Goal: Information Seeking & Learning: Learn about a topic

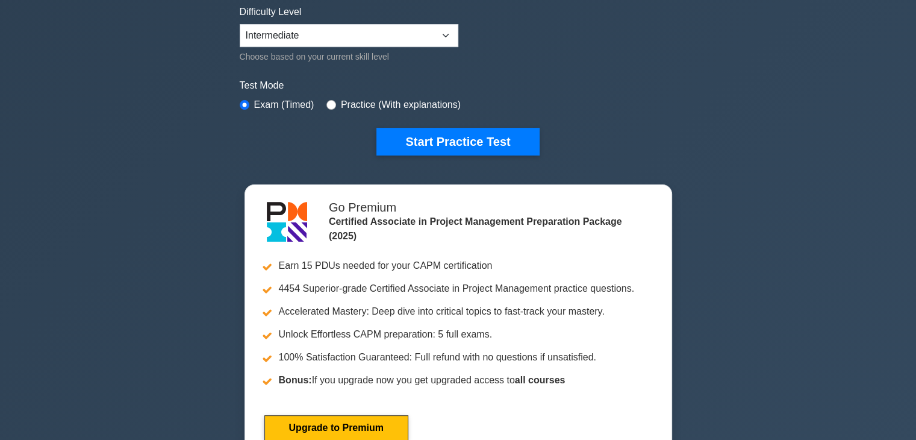
scroll to position [301, 0]
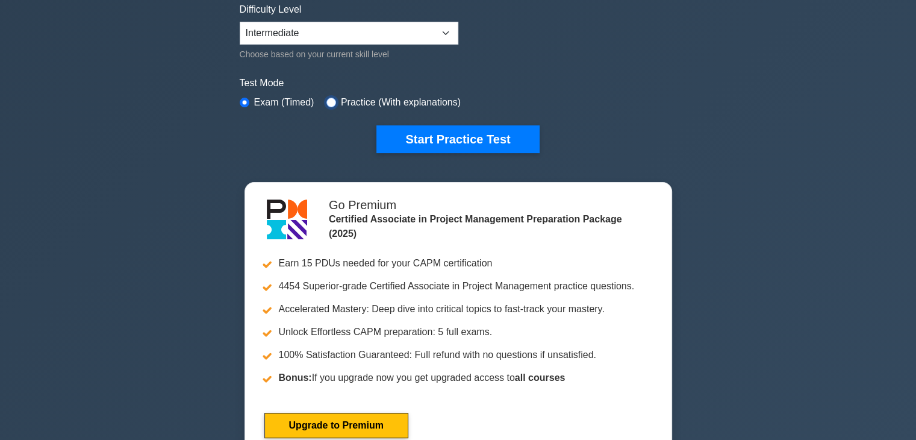
click at [327, 101] on input "radio" at bounding box center [331, 103] width 10 height 10
radio input "true"
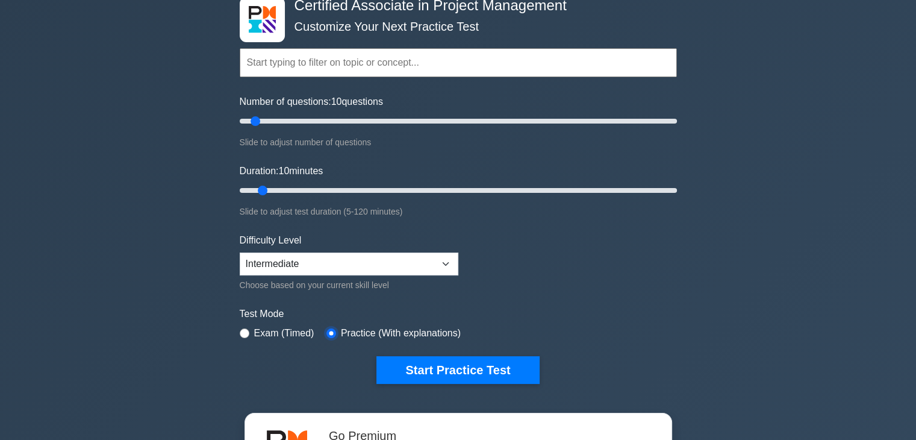
scroll to position [60, 0]
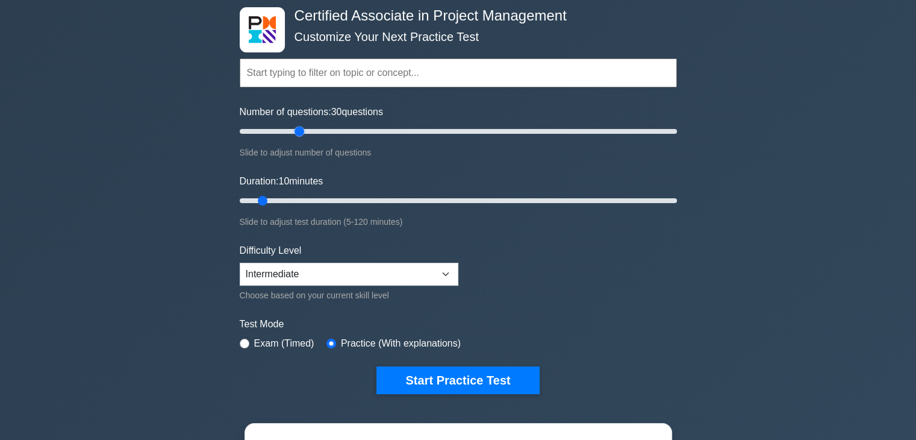
drag, startPoint x: 251, startPoint y: 135, endPoint x: 301, endPoint y: 135, distance: 50.0
type input "30"
click at [301, 135] on input "Number of questions: 30 questions" at bounding box center [458, 131] width 437 height 14
drag, startPoint x: 262, startPoint y: 201, endPoint x: 336, endPoint y: 194, distance: 74.4
type input "30"
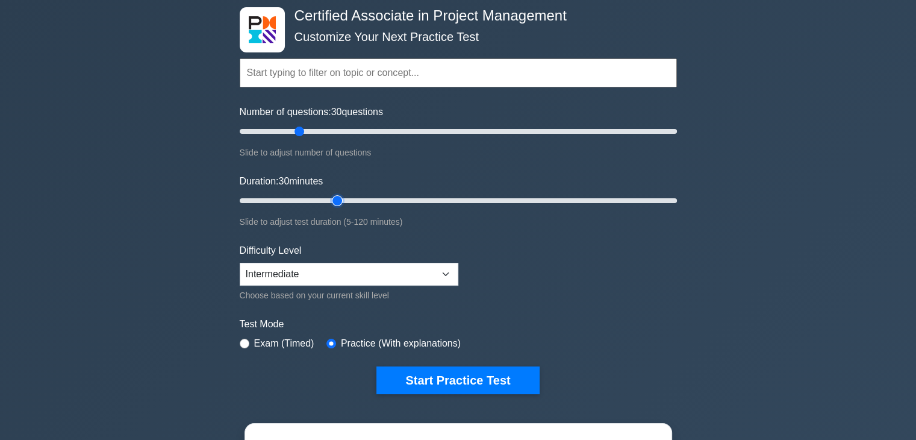
click at [335, 194] on input "Duration: 30 minutes" at bounding box center [458, 200] width 437 height 14
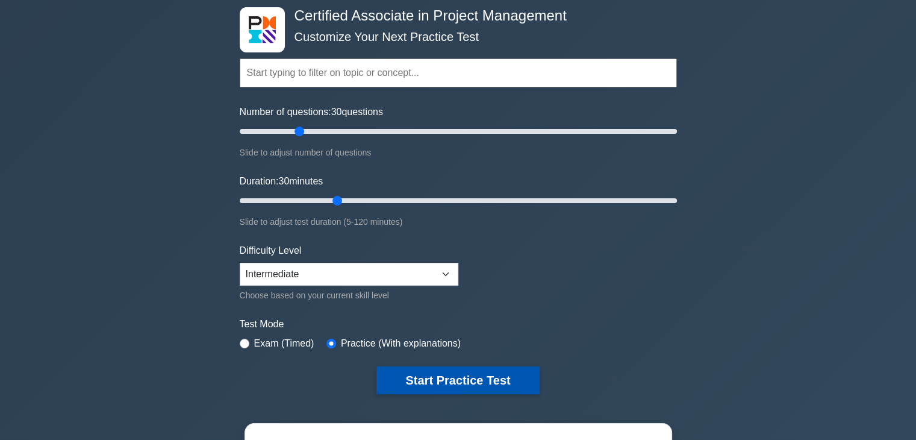
click at [460, 372] on button "Start Practice Test" at bounding box center [457, 380] width 163 height 28
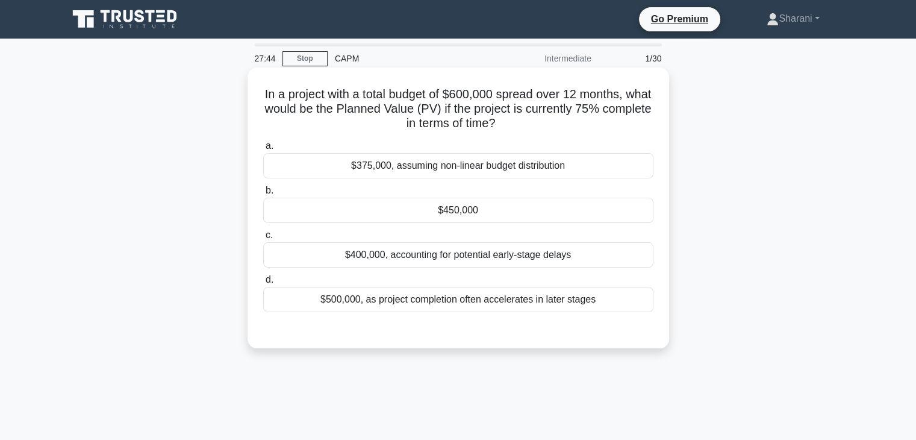
click at [526, 204] on div "$450,000" at bounding box center [458, 210] width 390 height 25
click at [263, 194] on input "b. $450,000" at bounding box center [263, 191] width 0 height 8
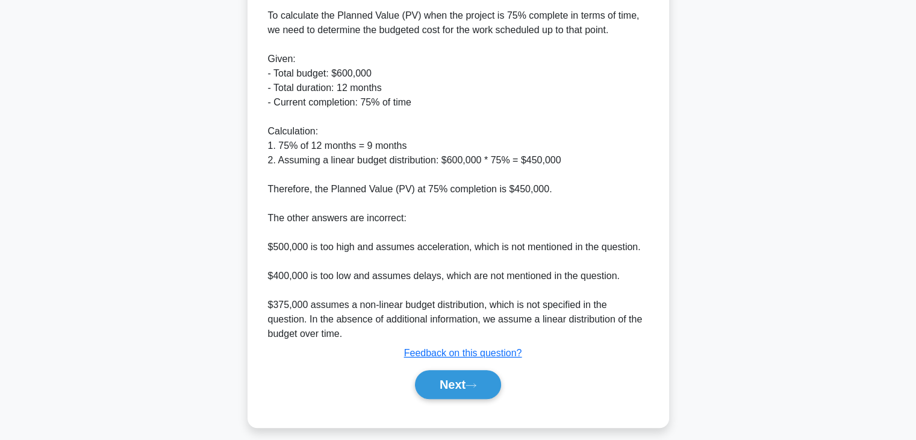
scroll to position [389, 0]
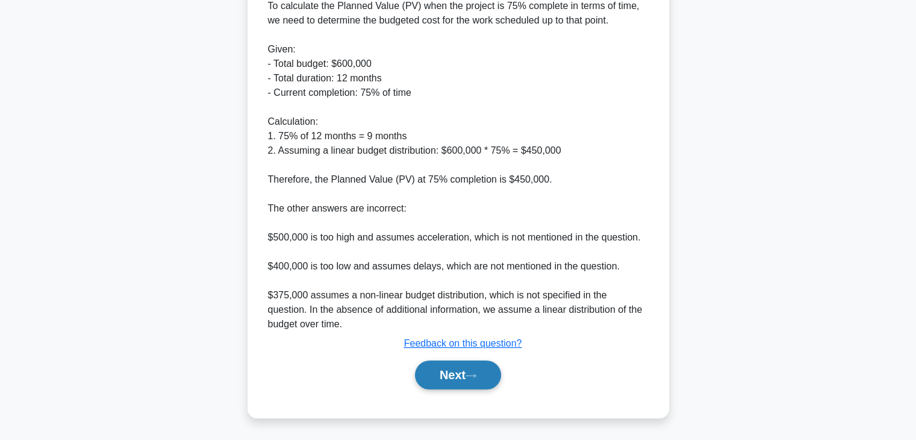
click at [470, 369] on button "Next" at bounding box center [458, 374] width 86 height 29
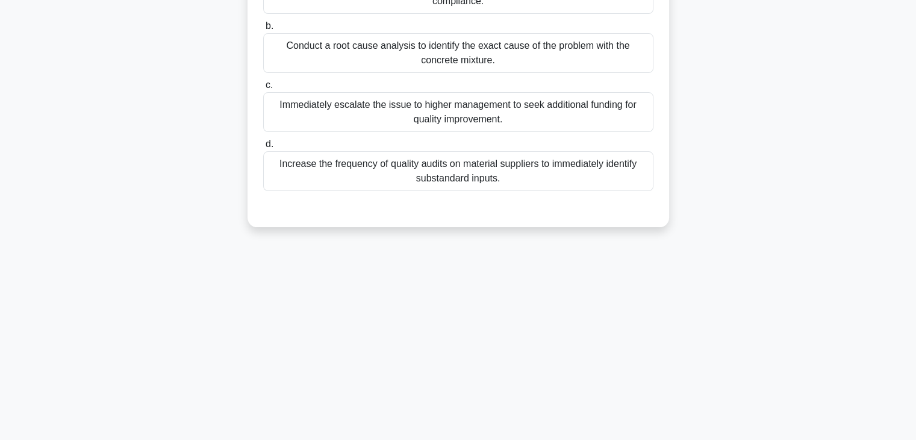
scroll to position [31, 0]
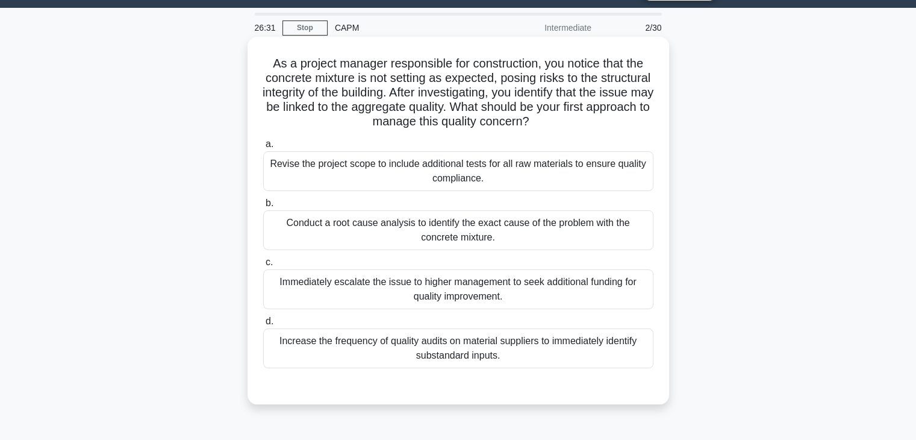
click at [544, 233] on div "Conduct a root cause analysis to identify the exact cause of the problem with t…" at bounding box center [458, 230] width 390 height 40
click at [263, 207] on input "b. Conduct a root cause analysis to identify the exact cause of the problem wit…" at bounding box center [263, 203] width 0 height 8
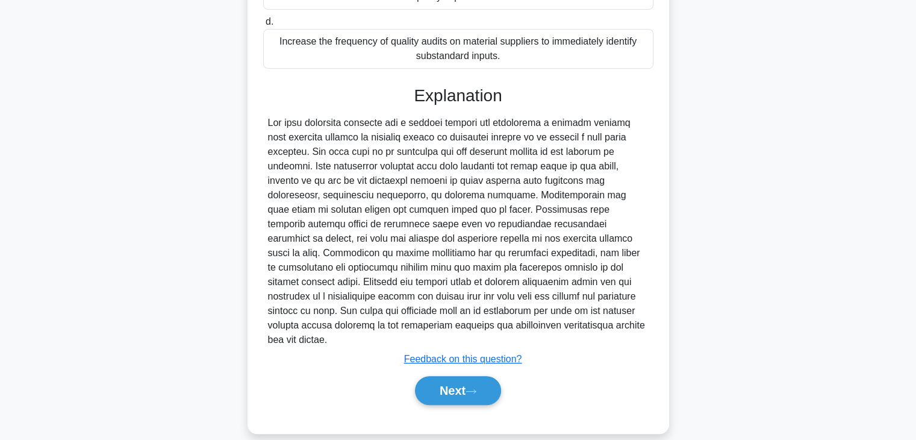
scroll to position [331, 0]
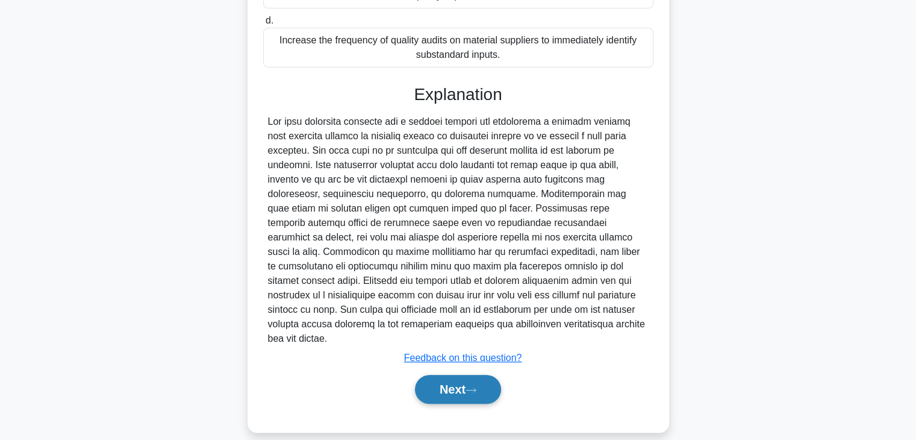
click at [496, 375] on button "Next" at bounding box center [458, 389] width 86 height 29
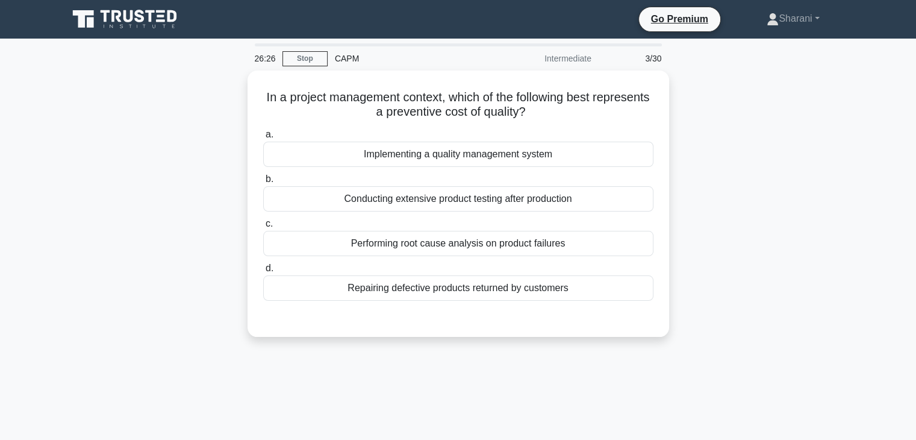
scroll to position [0, 0]
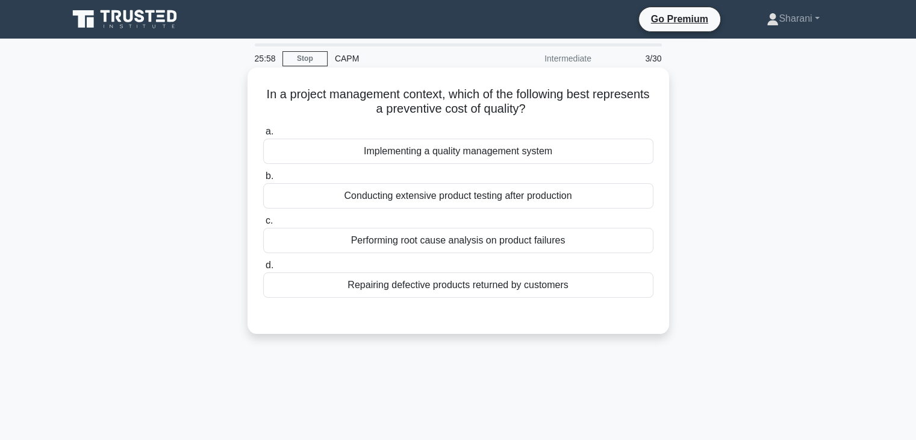
click at [429, 157] on div "Implementing a quality management system" at bounding box center [458, 150] width 390 height 25
click at [263, 135] on input "a. Implementing a quality management system" at bounding box center [263, 132] width 0 height 8
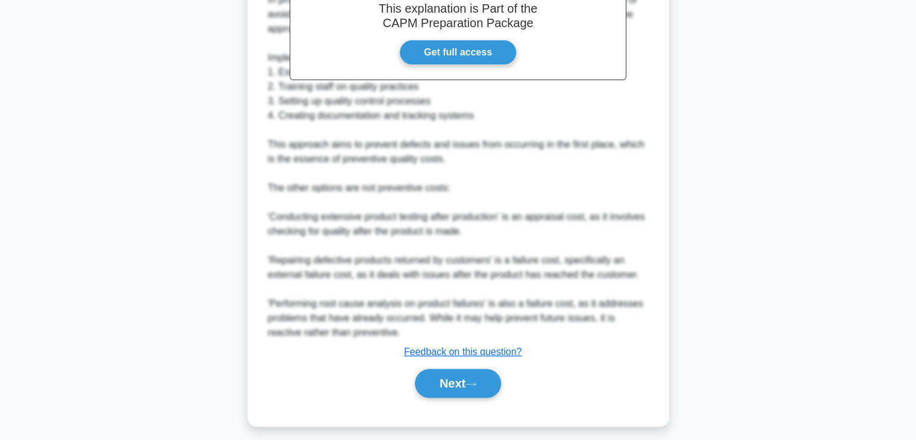
scroll to position [389, 0]
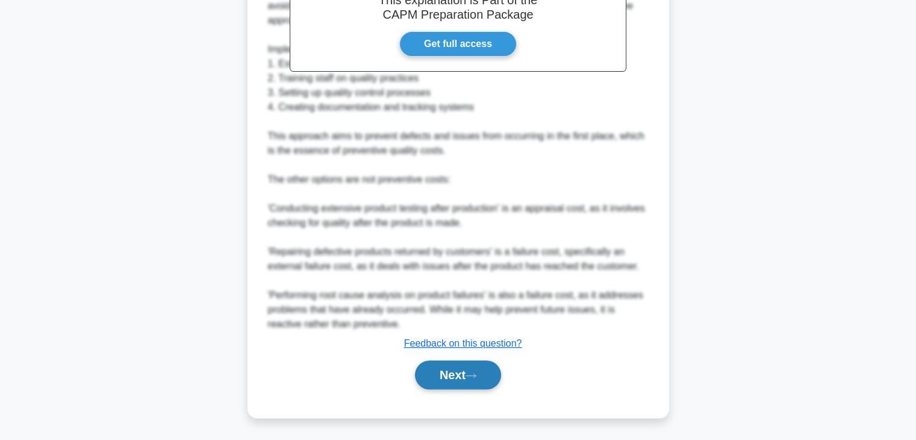
click at [459, 374] on button "Next" at bounding box center [458, 374] width 86 height 29
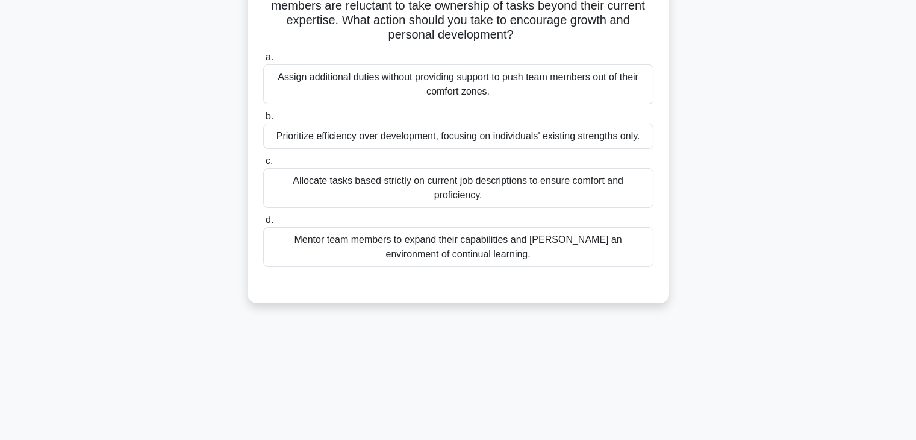
scroll to position [31, 0]
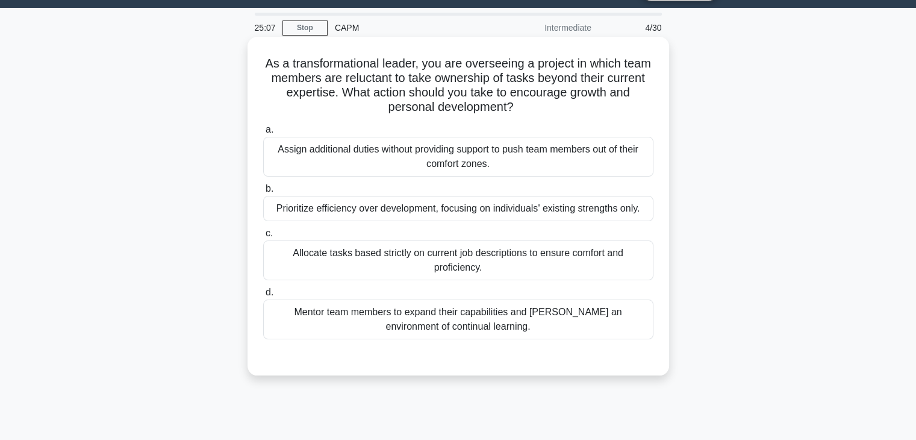
click at [543, 323] on div "Mentor team members to expand their capabilities and foster an environment of c…" at bounding box center [458, 319] width 390 height 40
click at [263, 296] on input "d. Mentor team members to expand their capabilities and foster an environment o…" at bounding box center [263, 292] width 0 height 8
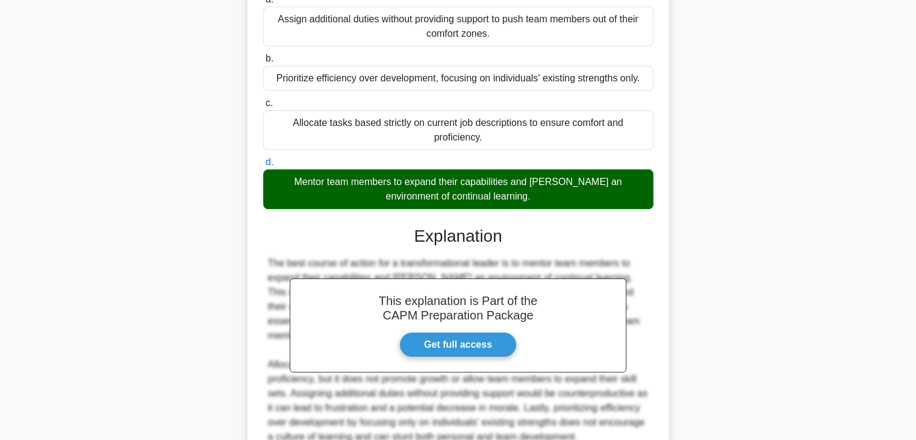
scroll to position [273, 0]
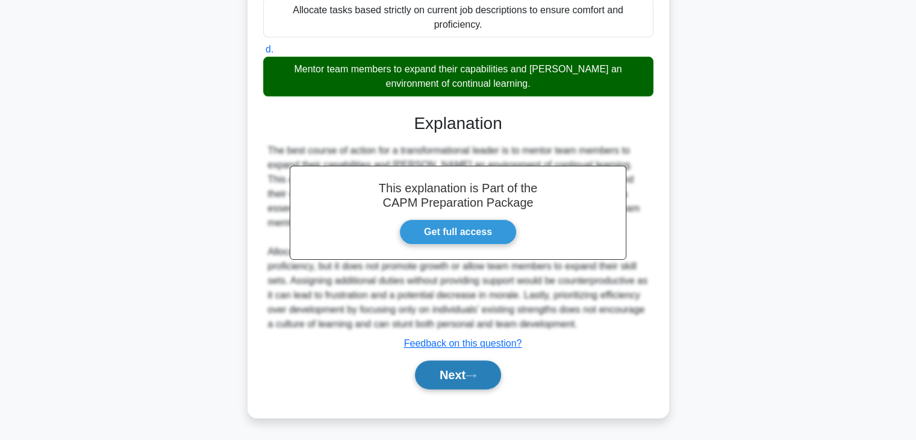
click at [498, 370] on button "Next" at bounding box center [458, 374] width 86 height 29
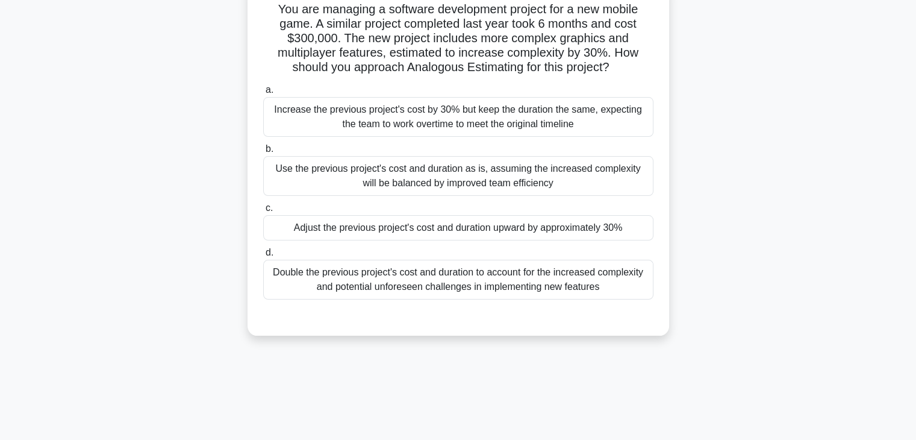
scroll to position [0, 0]
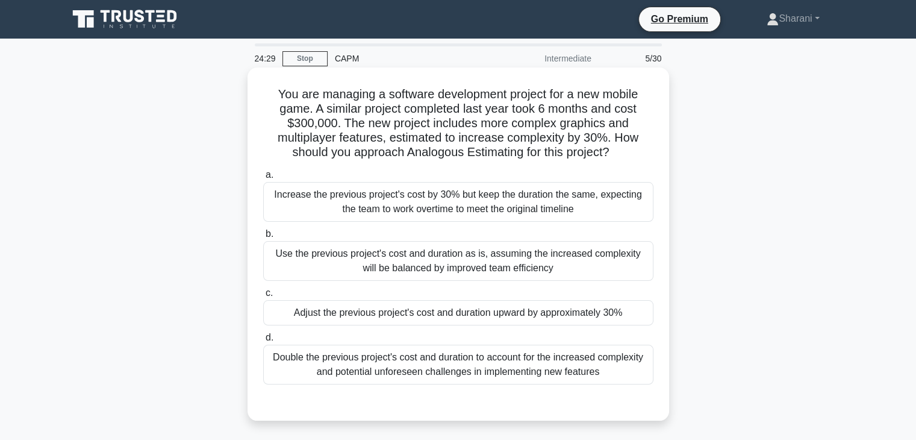
click at [535, 311] on div "Adjust the previous project's cost and duration upward by approximately 30%" at bounding box center [458, 312] width 390 height 25
click at [263, 297] on input "c. Adjust the previous project's cost and duration upward by approximately 30%" at bounding box center [263, 293] width 0 height 8
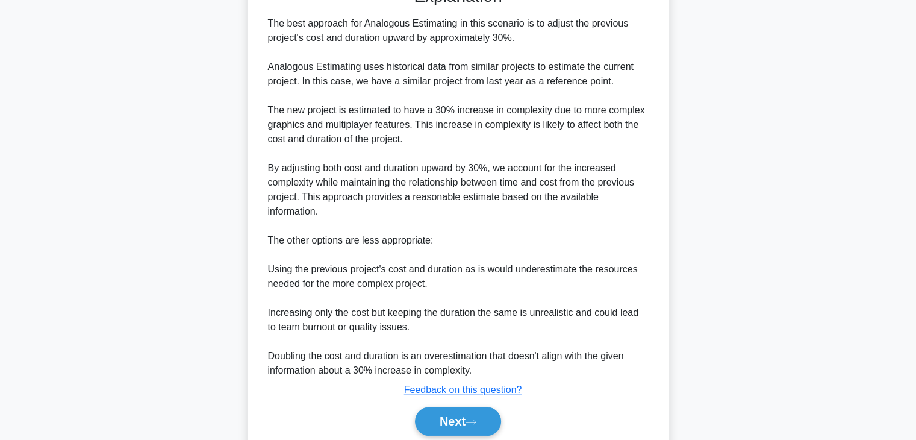
scroll to position [461, 0]
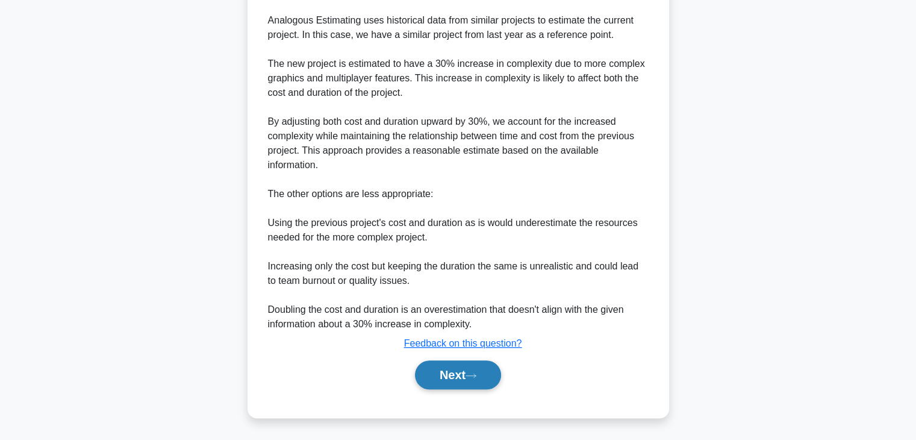
click at [455, 362] on button "Next" at bounding box center [458, 374] width 86 height 29
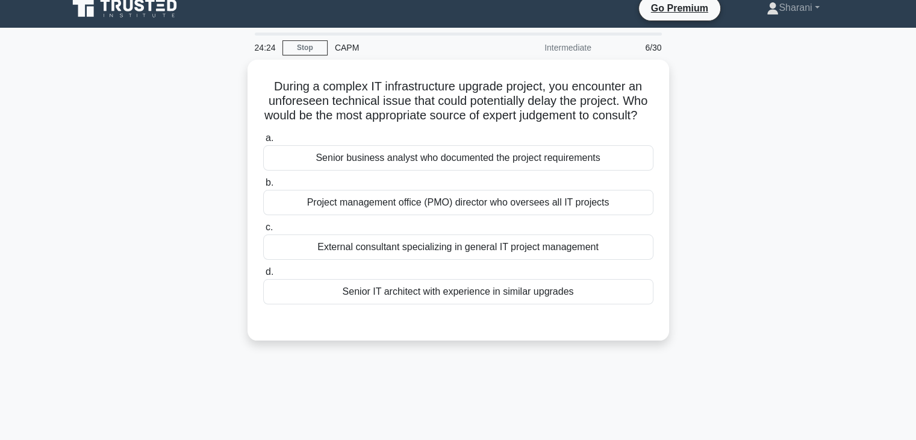
scroll to position [0, 0]
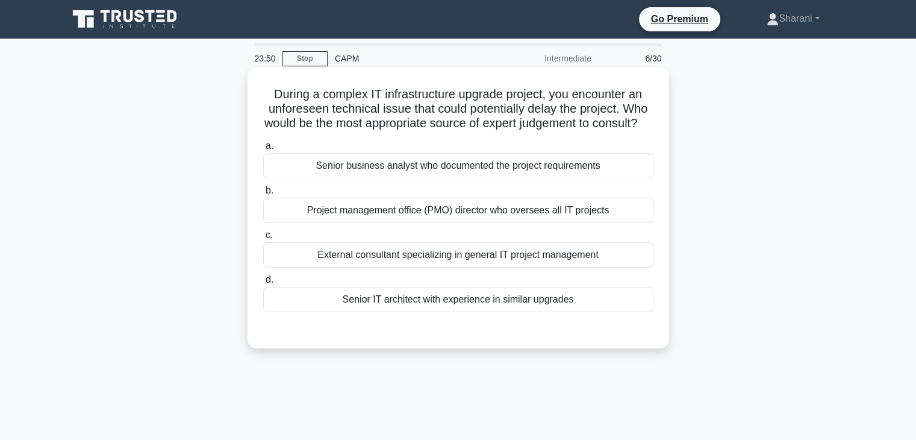
click at [559, 312] on div "Senior IT architect with experience in similar upgrades" at bounding box center [458, 299] width 390 height 25
click at [263, 284] on input "d. Senior IT architect with experience in similar upgrades" at bounding box center [263, 280] width 0 height 8
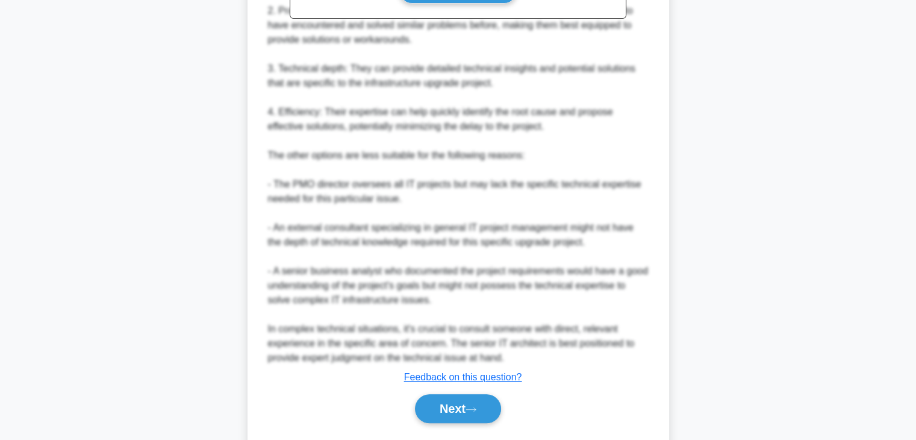
scroll to position [505, 0]
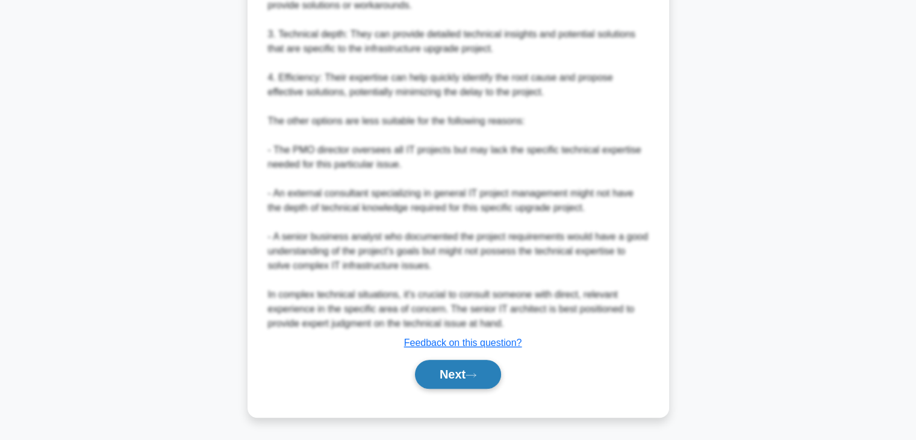
click at [435, 372] on button "Next" at bounding box center [458, 373] width 86 height 29
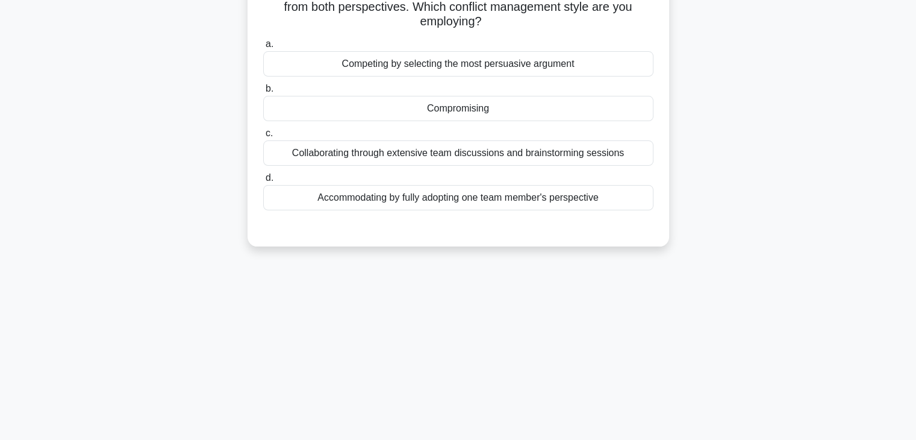
scroll to position [31, 0]
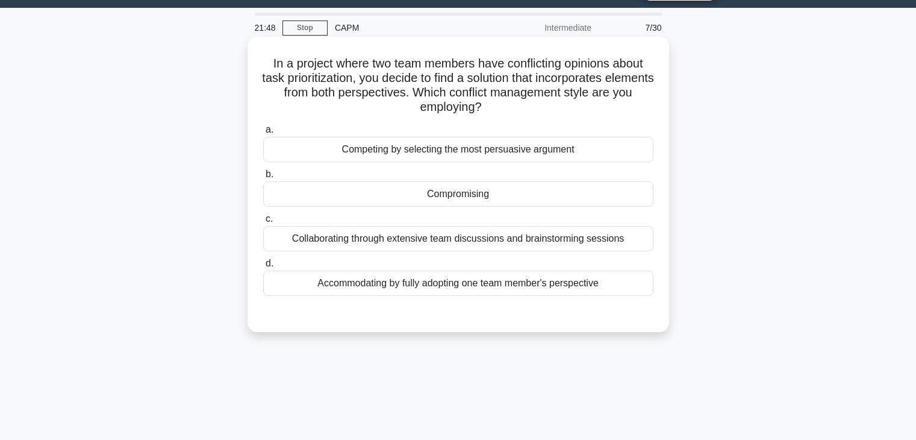
click at [459, 193] on div "Compromising" at bounding box center [458, 193] width 390 height 25
click at [263, 178] on input "b. Compromising" at bounding box center [263, 174] width 0 height 8
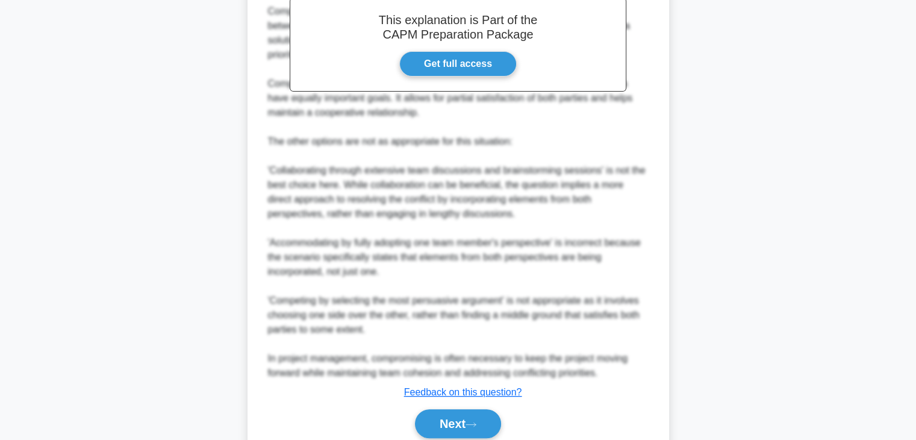
scroll to position [447, 0]
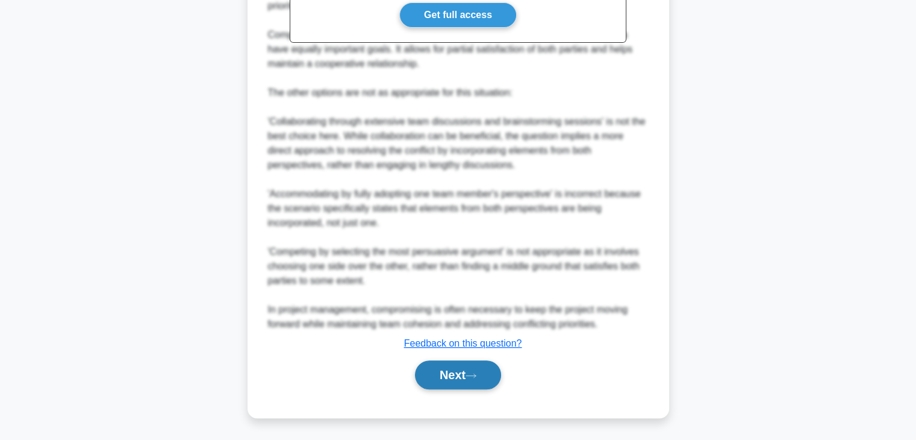
click at [449, 382] on button "Next" at bounding box center [458, 374] width 86 height 29
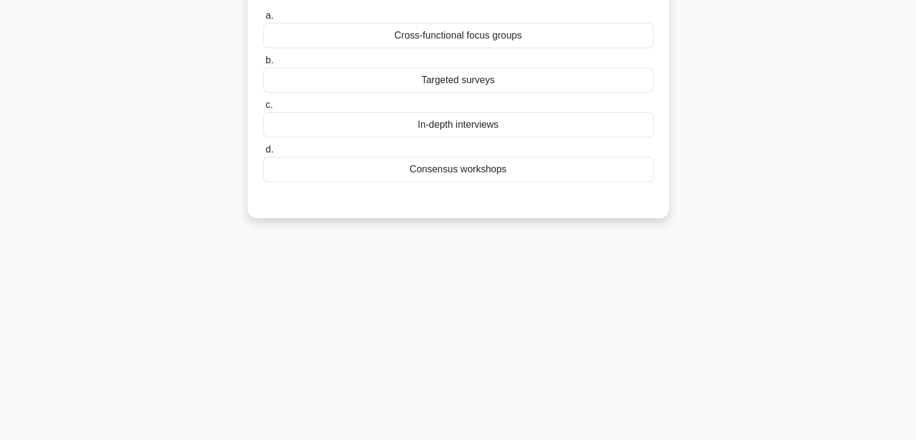
scroll to position [0, 0]
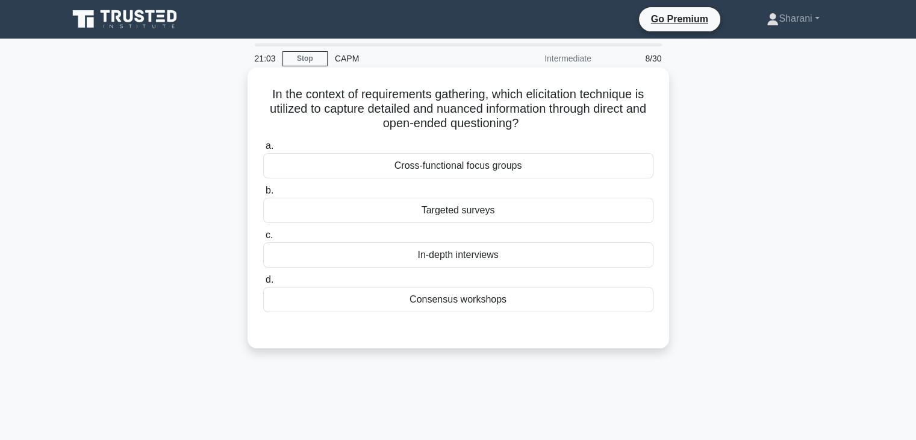
click at [477, 215] on div "Targeted surveys" at bounding box center [458, 210] width 390 height 25
click at [263, 194] on input "b. Targeted surveys" at bounding box center [263, 191] width 0 height 8
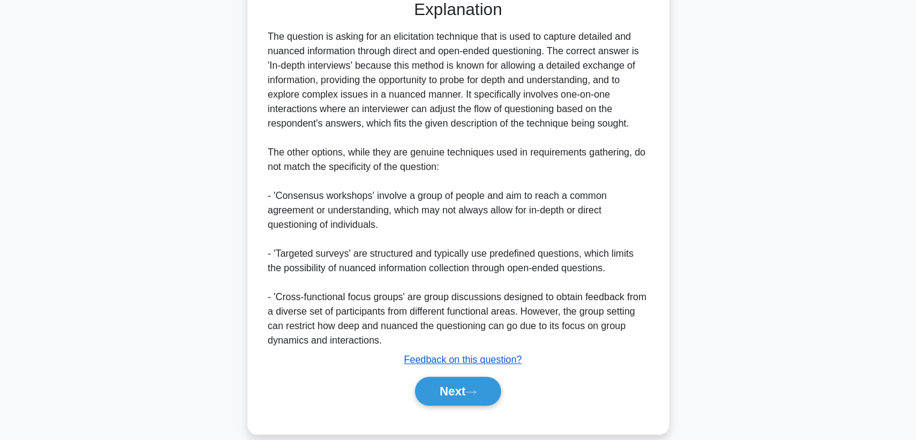
scroll to position [347, 0]
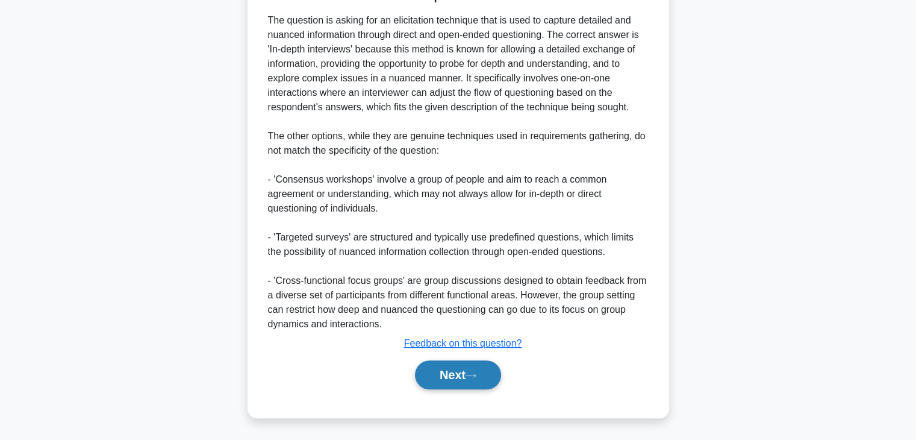
click at [490, 369] on button "Next" at bounding box center [458, 374] width 86 height 29
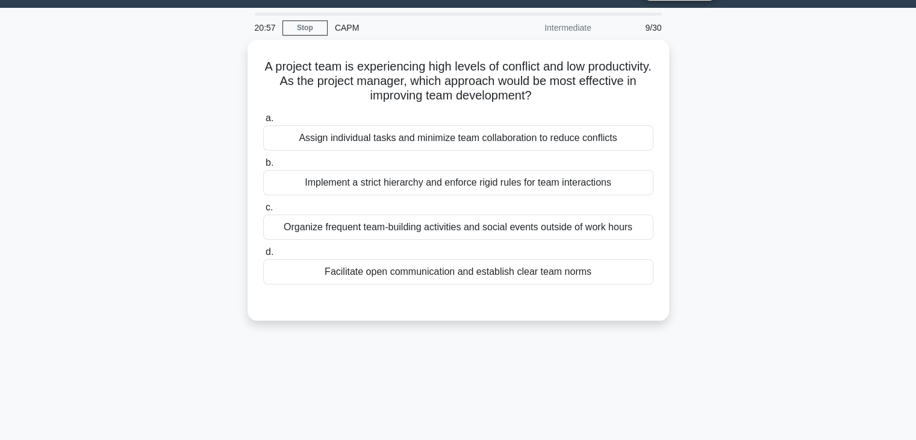
scroll to position [0, 0]
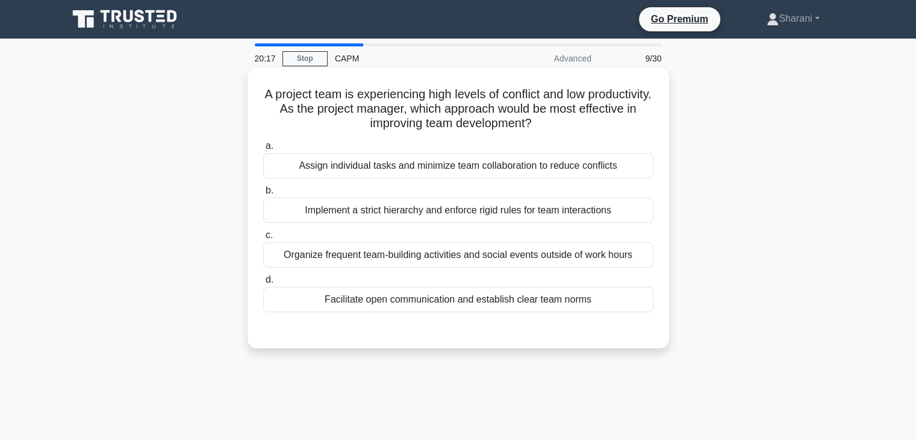
click at [464, 252] on div "Organize frequent team-building activities and social events outside of work ho…" at bounding box center [458, 254] width 390 height 25
click at [263, 239] on input "c. Organize frequent team-building activities and social events outside of work…" at bounding box center [263, 235] width 0 height 8
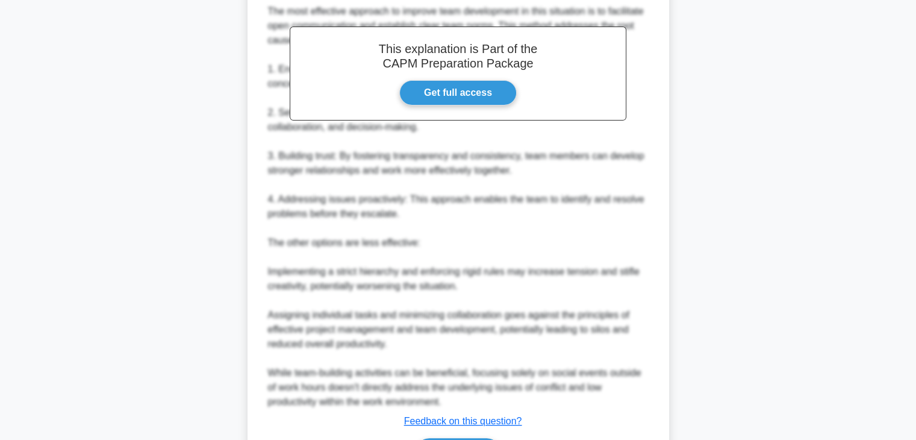
scroll to position [422, 0]
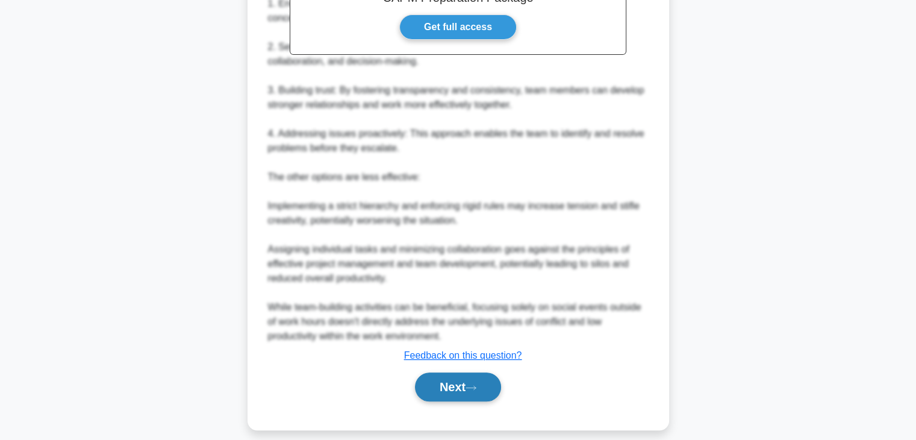
click at [465, 390] on button "Next" at bounding box center [458, 386] width 86 height 29
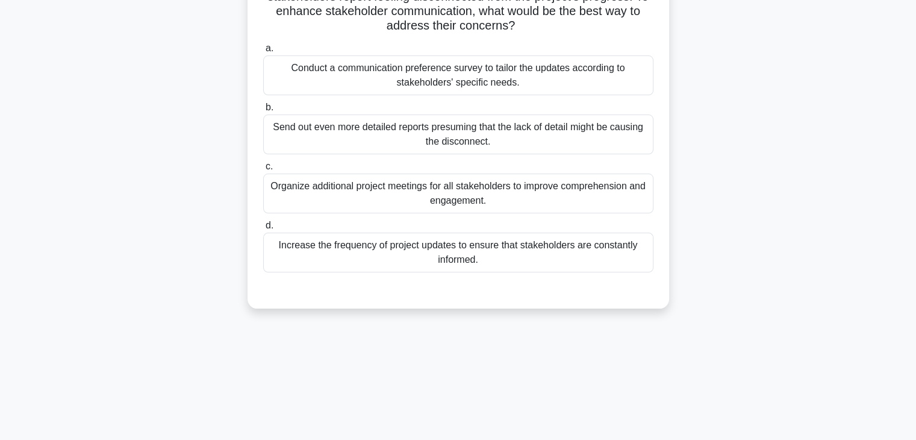
scroll to position [31, 0]
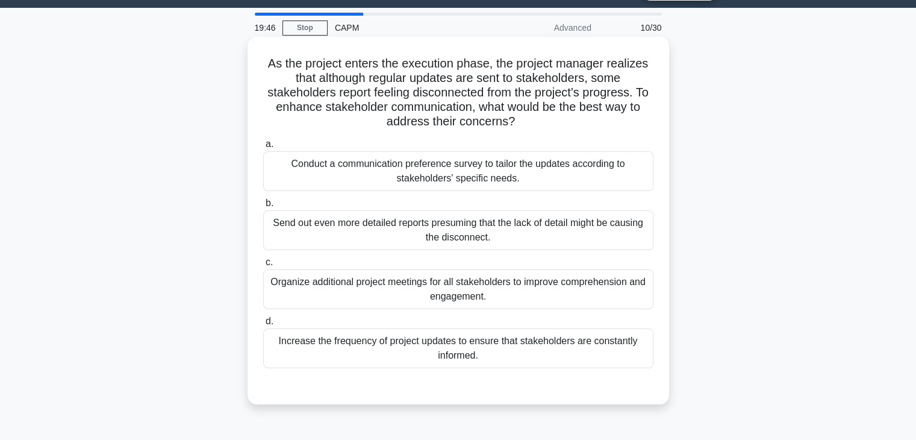
click at [342, 346] on div "Increase the frequency of project updates to ensure that stakeholders are const…" at bounding box center [458, 348] width 390 height 40
click at [263, 325] on input "d. Increase the frequency of project updates to ensure that stakeholders are co…" at bounding box center [263, 321] width 0 height 8
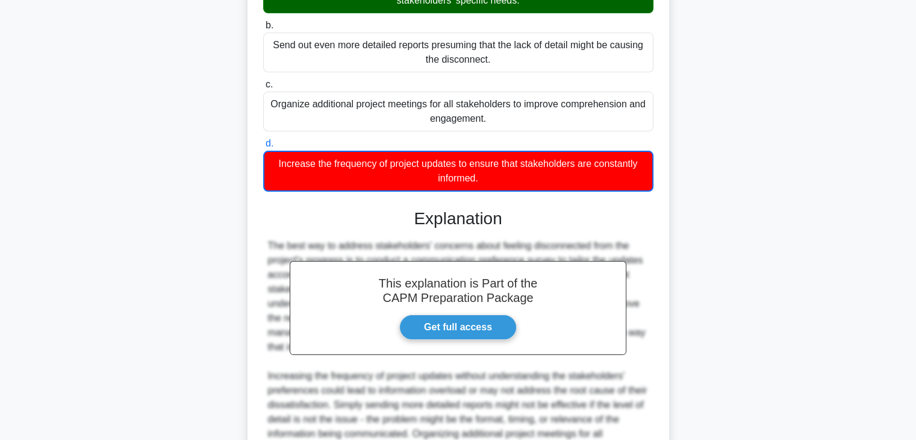
scroll to position [361, 0]
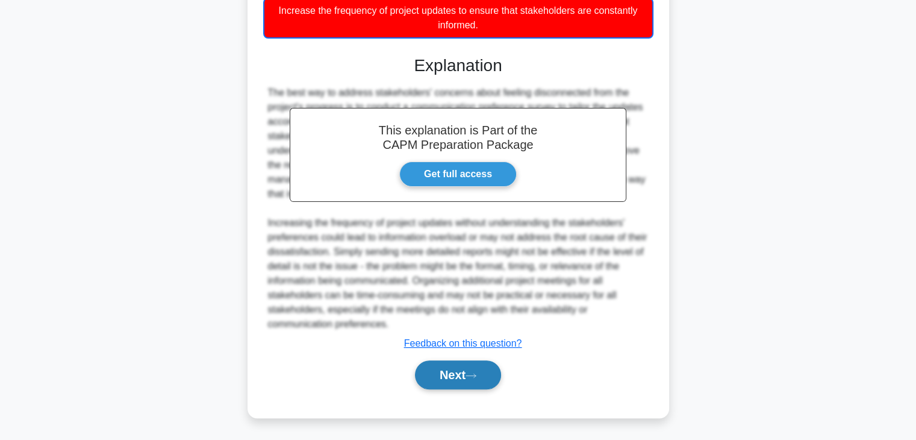
click at [465, 379] on button "Next" at bounding box center [458, 374] width 86 height 29
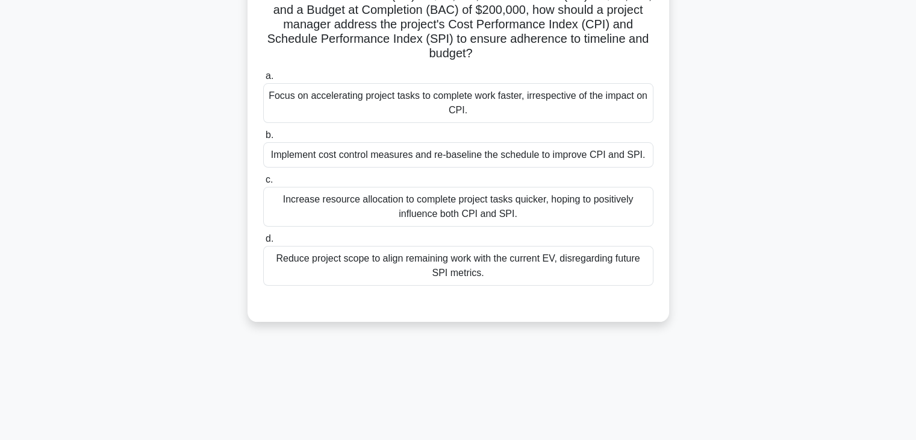
scroll to position [31, 0]
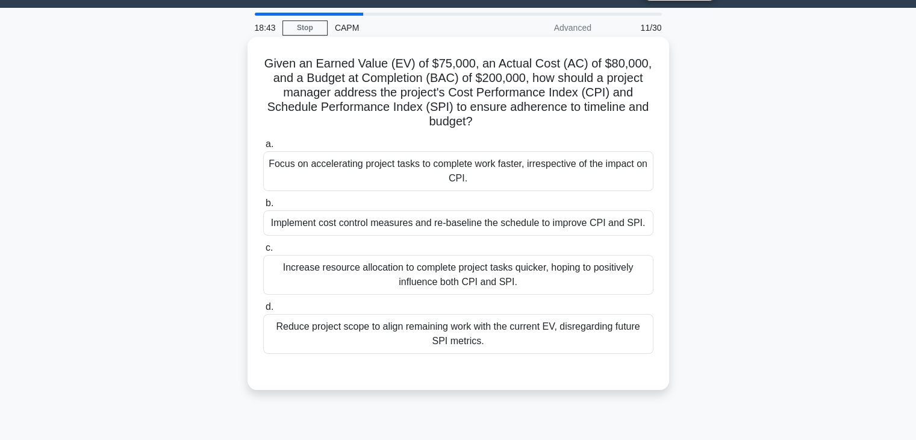
click at [362, 222] on div "Implement cost control measures and re-baseline the schedule to improve CPI and…" at bounding box center [458, 222] width 390 height 25
click at [263, 207] on input "b. Implement cost control measures and re-baseline the schedule to improve CPI …" at bounding box center [263, 203] width 0 height 8
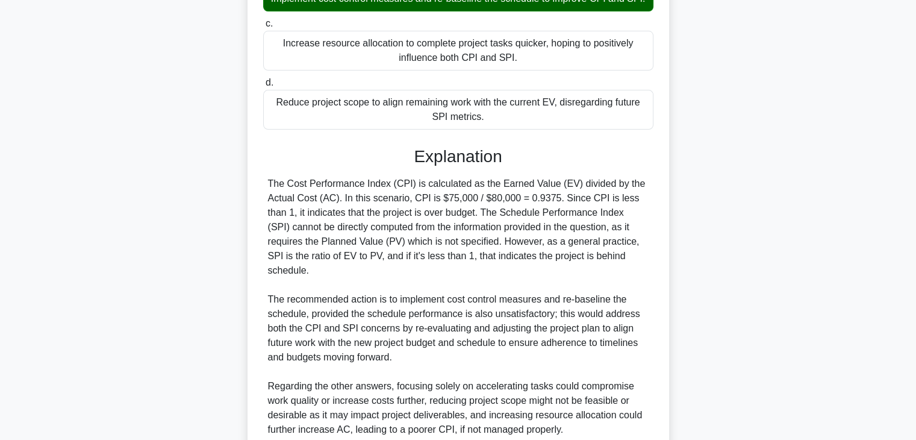
scroll to position [346, 0]
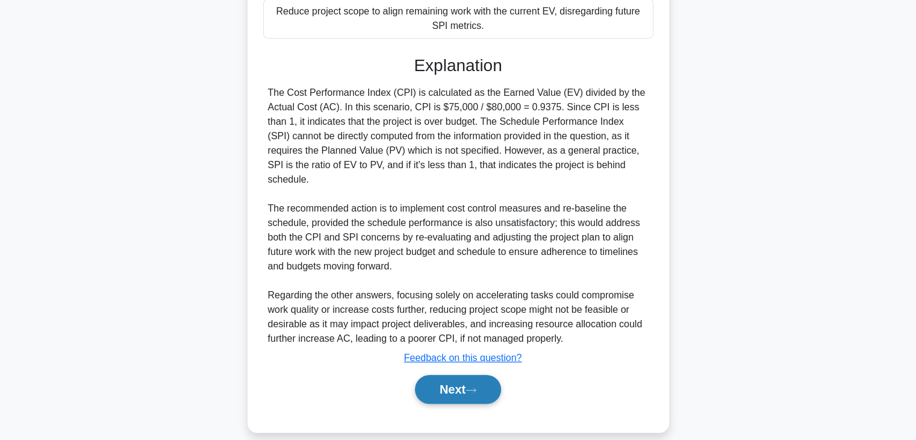
click at [417, 382] on button "Next" at bounding box center [458, 389] width 86 height 29
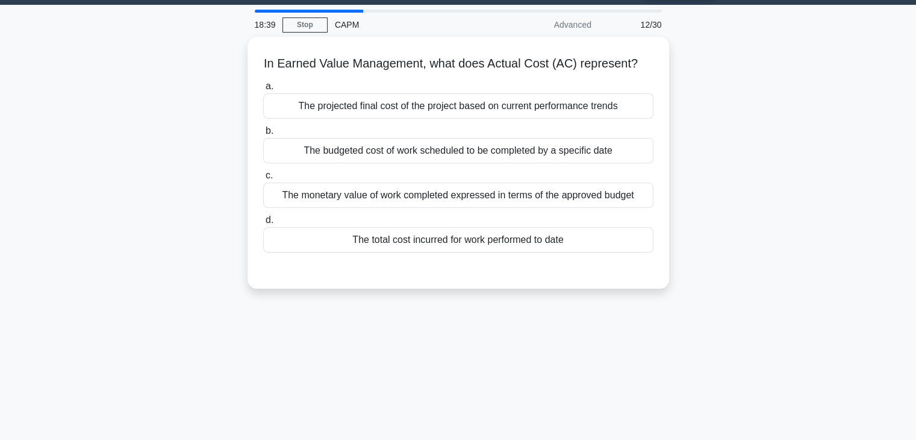
scroll to position [0, 0]
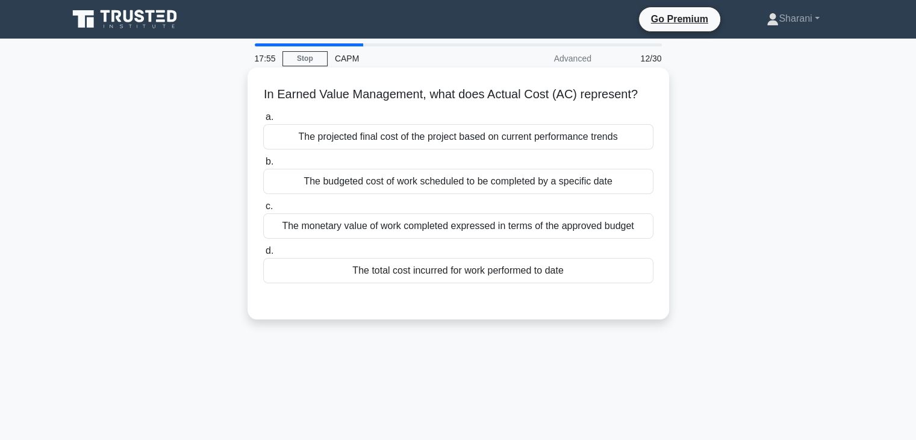
click at [388, 238] on div "The monetary value of work completed expressed in terms of the approved budget" at bounding box center [458, 225] width 390 height 25
click at [263, 210] on input "c. The monetary value of work completed expressed in terms of the approved budg…" at bounding box center [263, 206] width 0 height 8
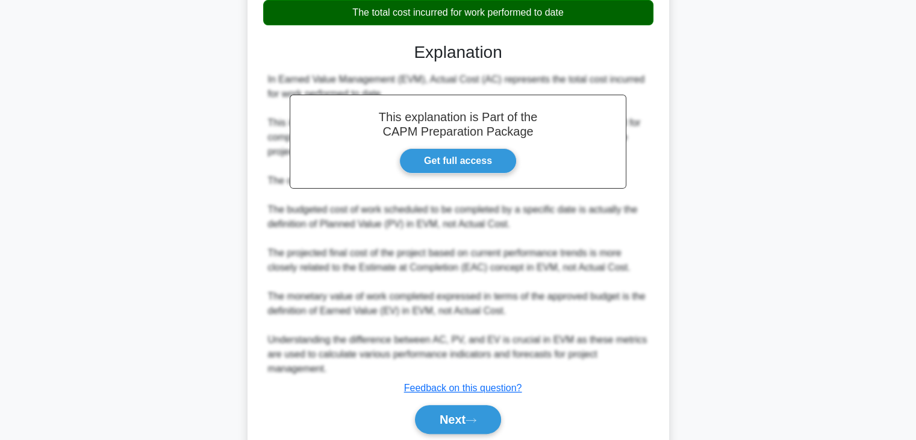
scroll to position [318, 0]
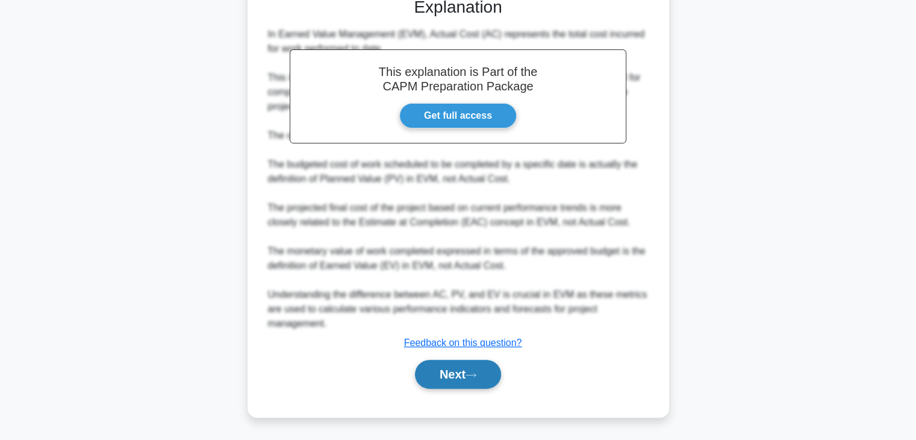
click at [476, 366] on button "Next" at bounding box center [458, 373] width 86 height 29
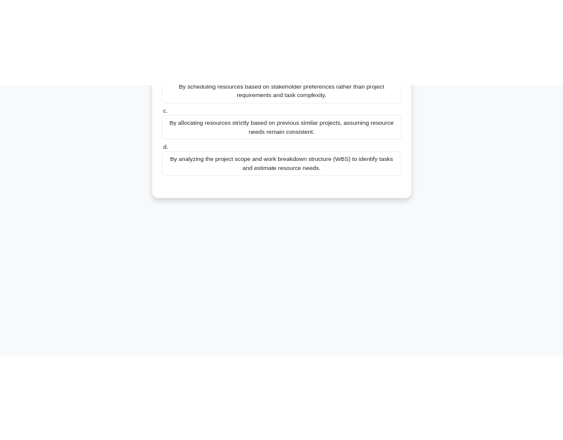
scroll to position [31, 0]
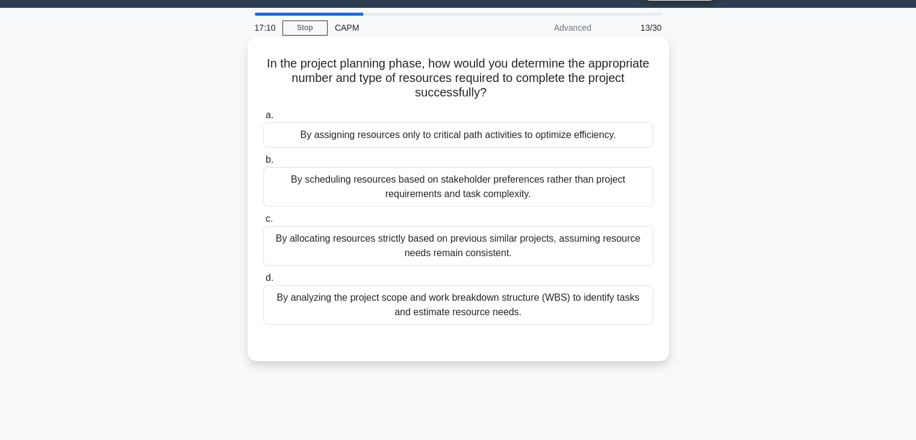
click at [397, 315] on div "By analyzing the project scope and work breakdown structure (WBS) to identify t…" at bounding box center [458, 305] width 390 height 40
click at [263, 282] on input "d. By analyzing the project scope and work breakdown structure (WBS) to identif…" at bounding box center [263, 278] width 0 height 8
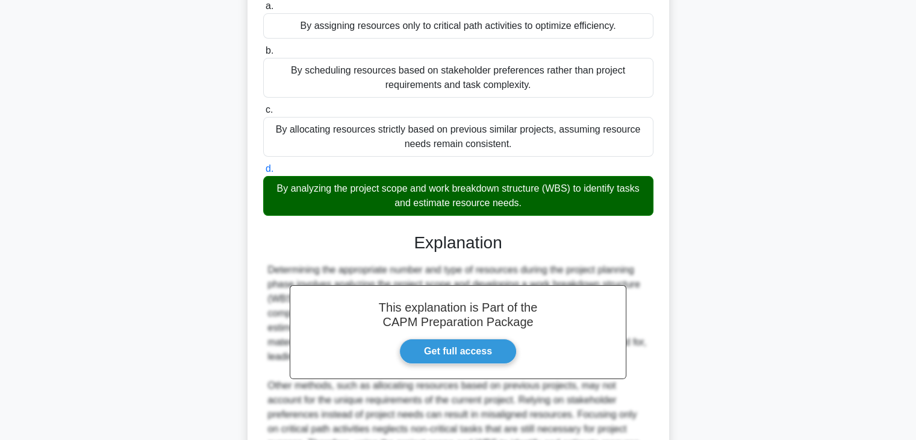
scroll to position [241, 0]
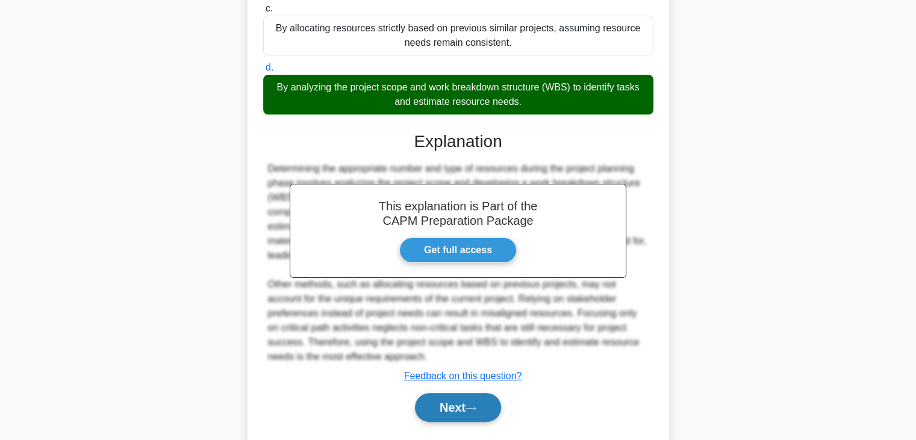
click at [470, 408] on button "Next" at bounding box center [458, 407] width 86 height 29
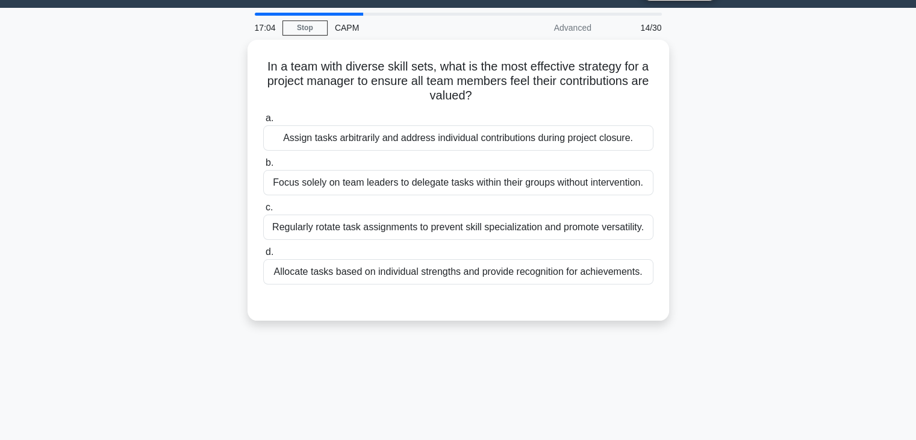
scroll to position [0, 0]
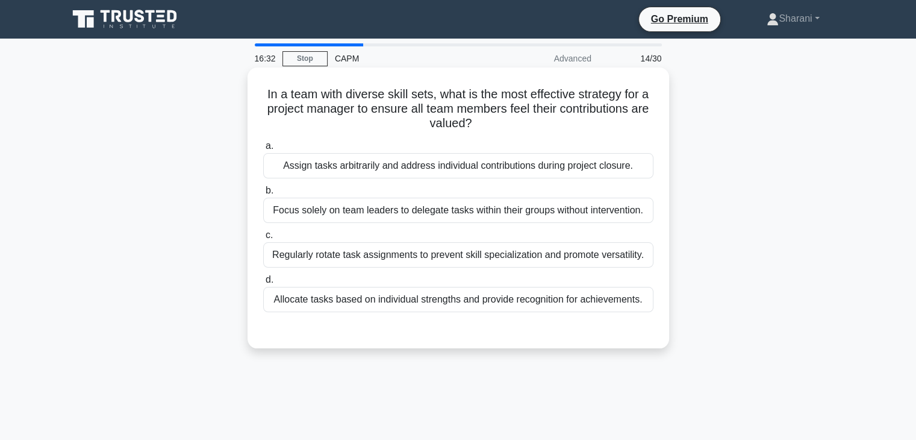
click at [560, 302] on div "Allocate tasks based on individual strengths and provide recognition for achiev…" at bounding box center [458, 299] width 390 height 25
click at [263, 284] on input "d. Allocate tasks based on individual strengths and provide recognition for ach…" at bounding box center [263, 280] width 0 height 8
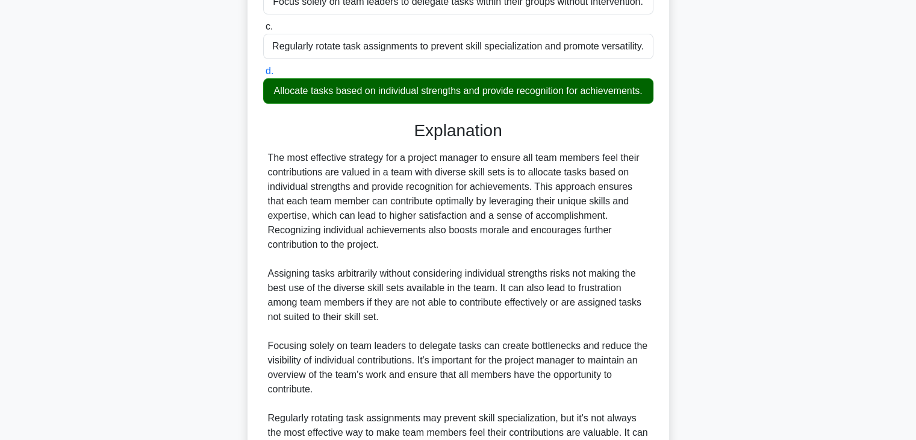
scroll to position [346, 0]
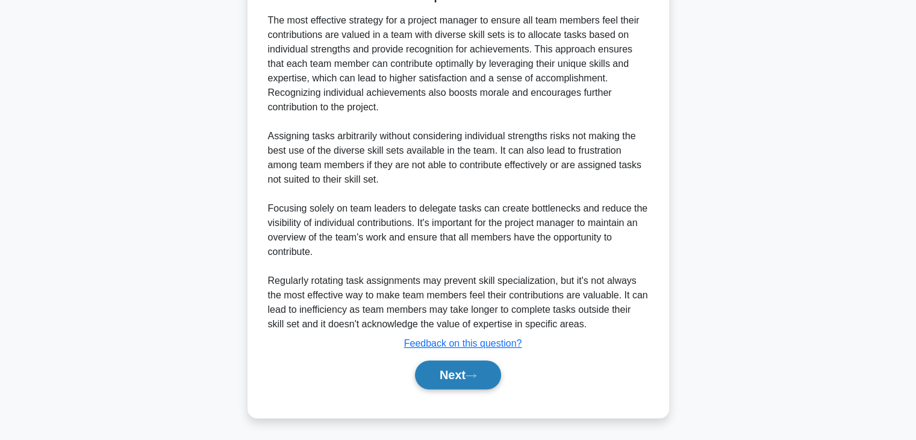
click at [484, 366] on button "Next" at bounding box center [458, 374] width 86 height 29
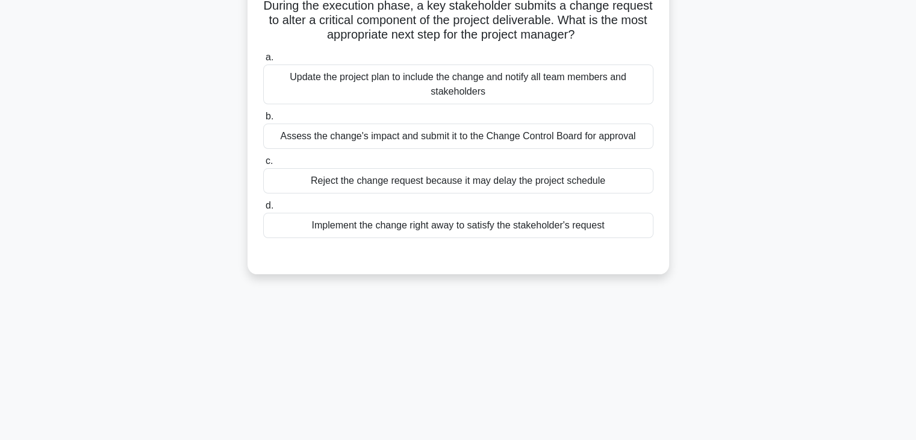
scroll to position [0, 0]
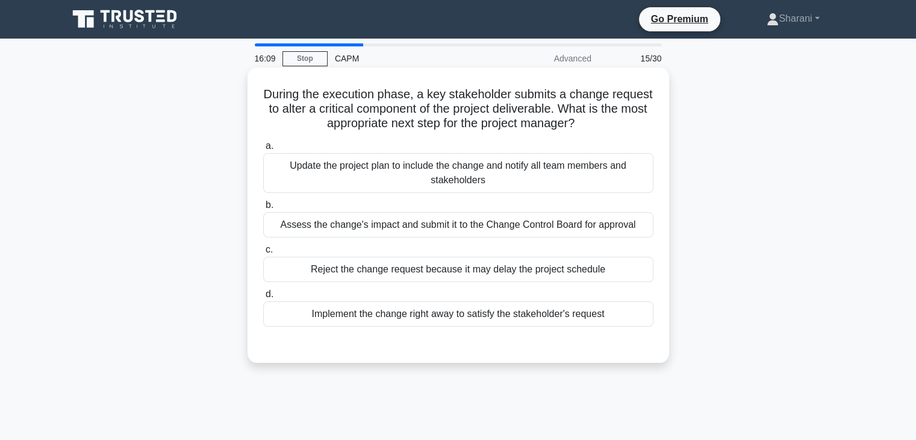
click at [375, 225] on div "Assess the change's impact and submit it to the Change Control Board for approv…" at bounding box center [458, 224] width 390 height 25
click at [533, 222] on div "Assess the change's impact and submit it to the Change Control Board for approv…" at bounding box center [458, 224] width 390 height 25
click at [263, 209] on input "b. Assess the change's impact and submit it to the Change Control Board for app…" at bounding box center [263, 205] width 0 height 8
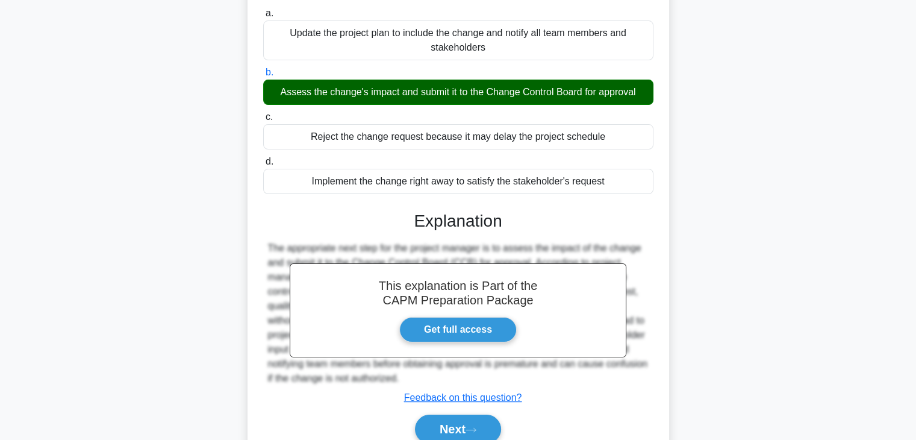
scroll to position [211, 0]
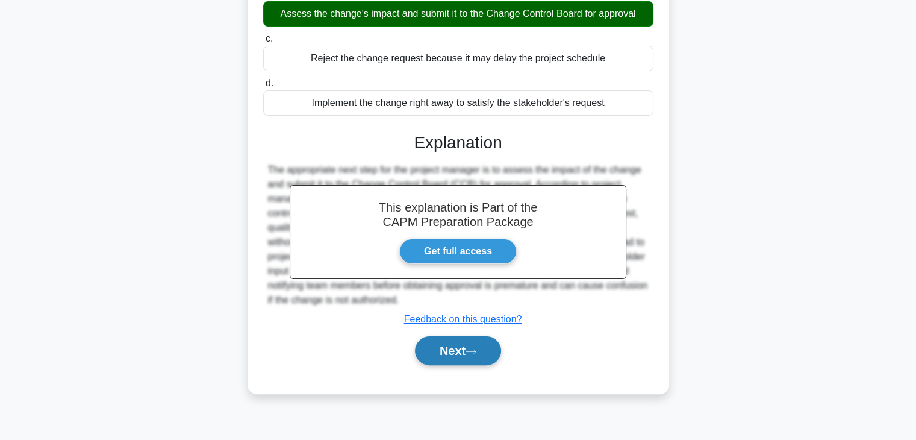
click at [494, 348] on button "Next" at bounding box center [458, 350] width 86 height 29
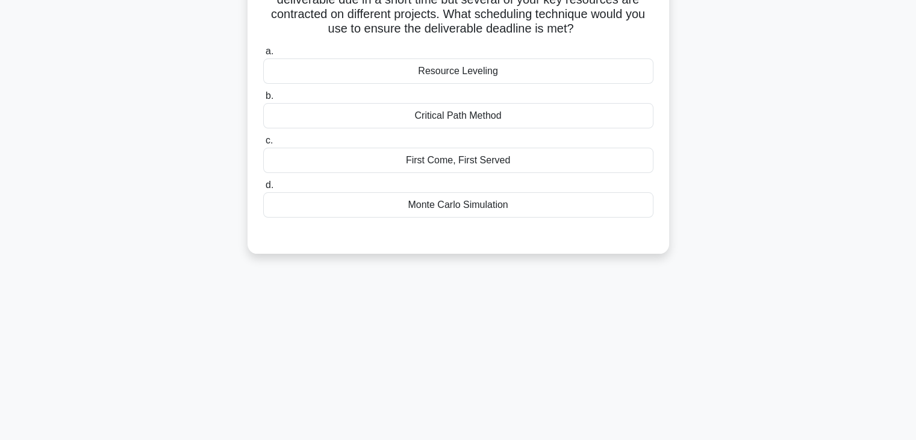
scroll to position [0, 0]
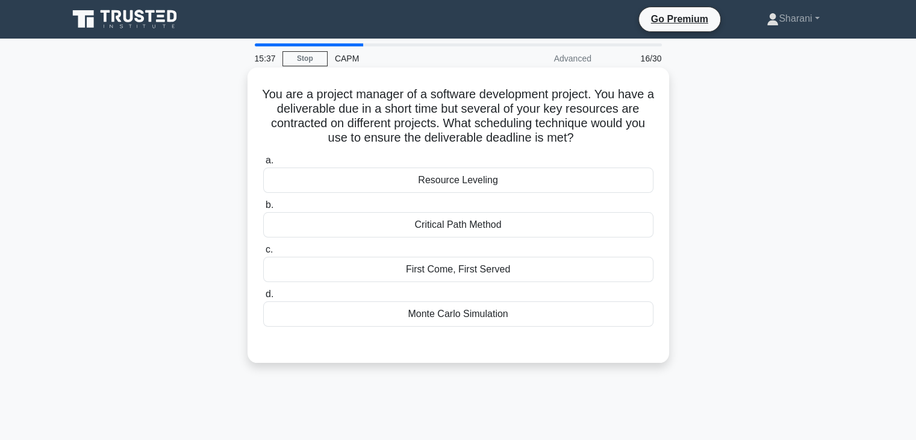
click at [511, 316] on div "Monte Carlo Simulation" at bounding box center [458, 313] width 390 height 25
click at [263, 298] on input "d. Monte Carlo Simulation" at bounding box center [263, 294] width 0 height 8
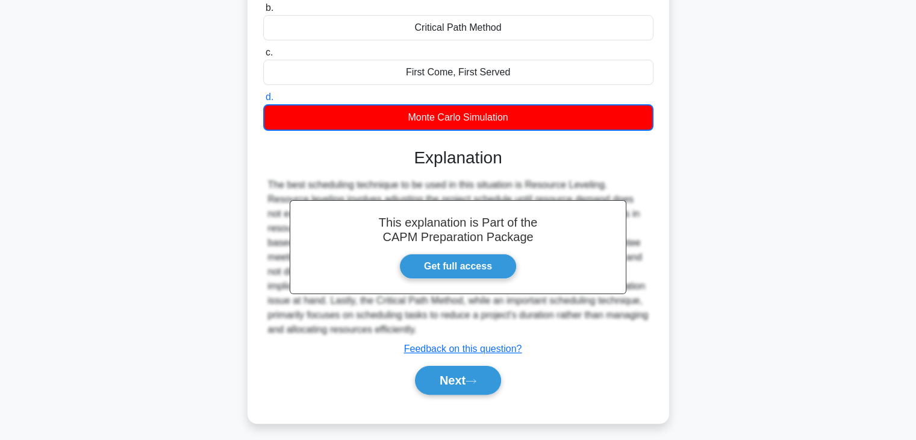
scroll to position [211, 0]
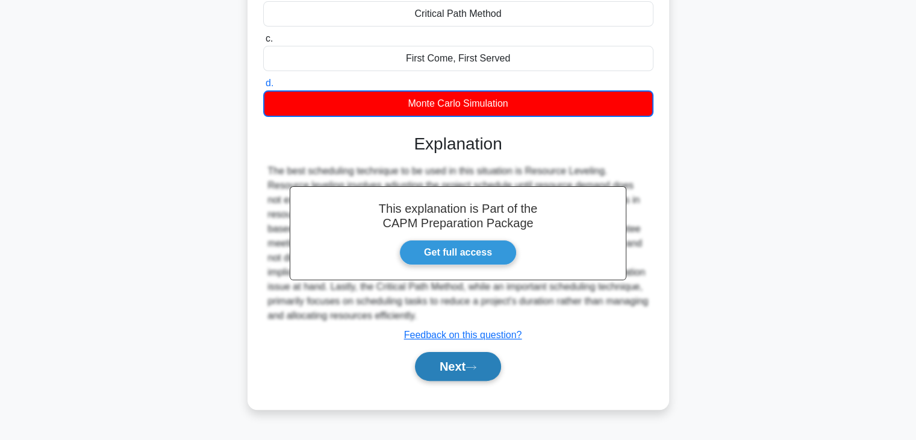
click at [477, 369] on button "Next" at bounding box center [458, 366] width 86 height 29
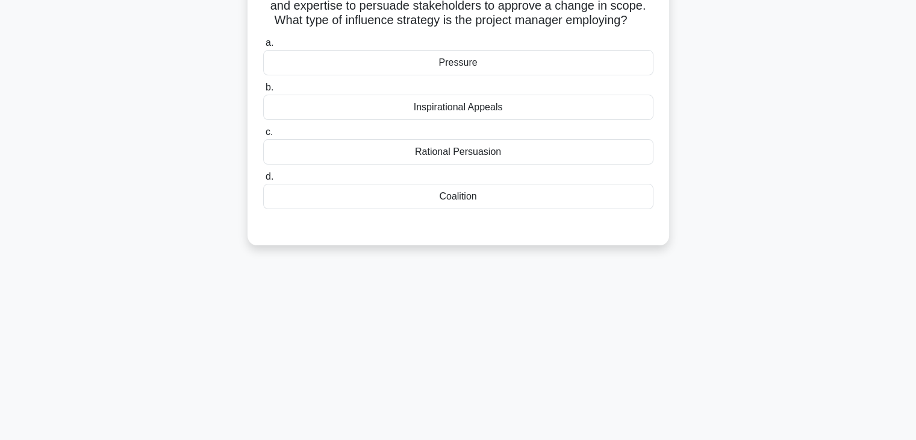
scroll to position [0, 0]
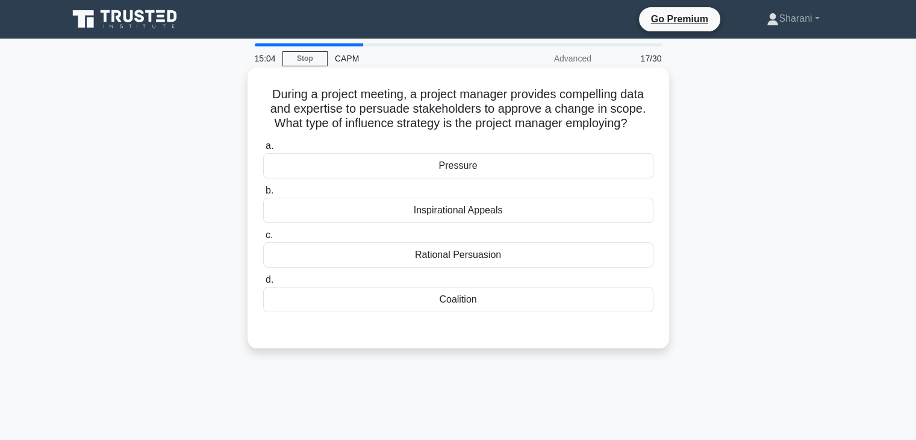
click at [463, 214] on div "Inspirational Appeals" at bounding box center [458, 210] width 390 height 25
click at [263, 194] on input "b. Inspirational Appeals" at bounding box center [263, 191] width 0 height 8
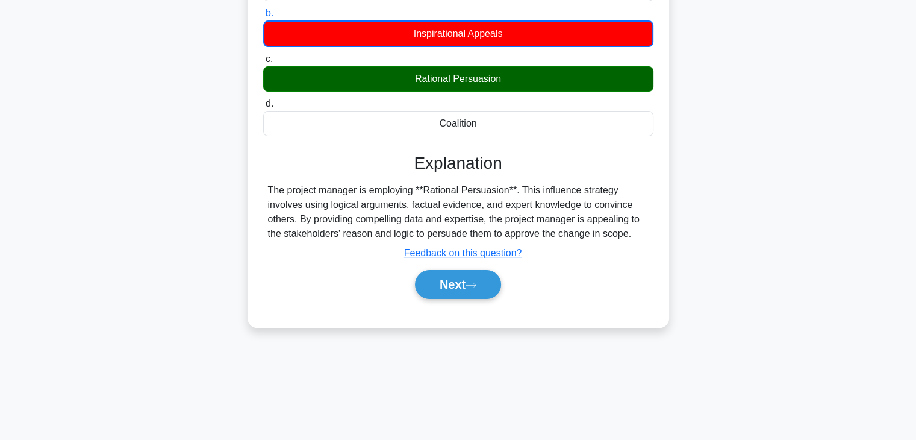
scroll to position [211, 0]
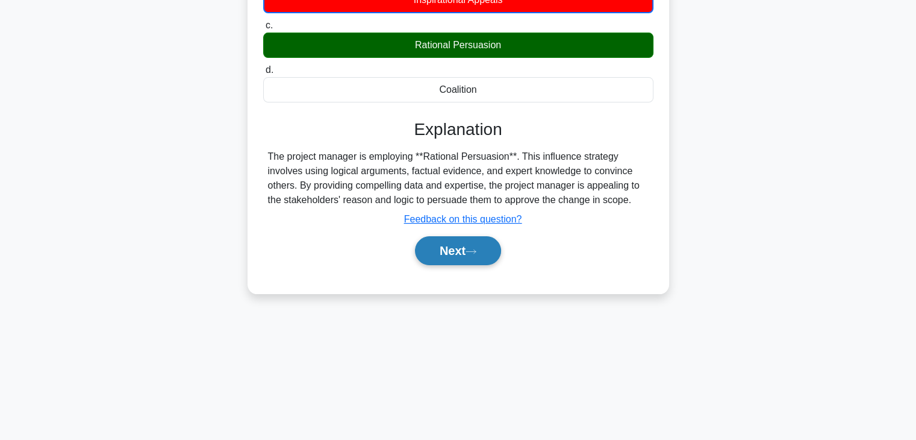
click at [453, 241] on button "Next" at bounding box center [458, 250] width 86 height 29
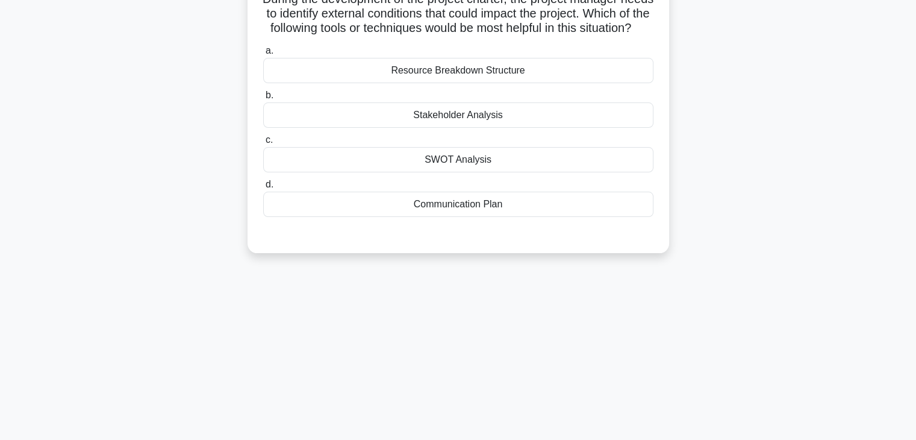
scroll to position [0, 0]
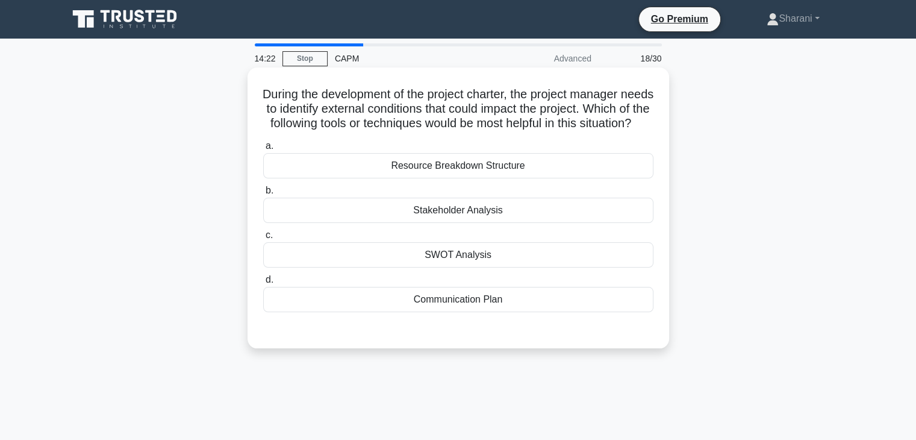
click at [453, 267] on div "SWOT Analysis" at bounding box center [458, 254] width 390 height 25
click at [263, 239] on input "c. SWOT Analysis" at bounding box center [263, 235] width 0 height 8
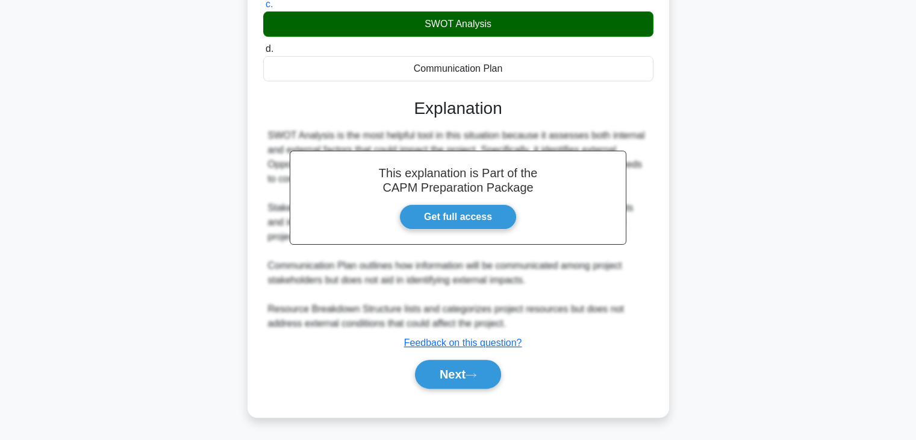
scroll to position [244, 0]
click at [458, 376] on button "Next" at bounding box center [458, 373] width 86 height 29
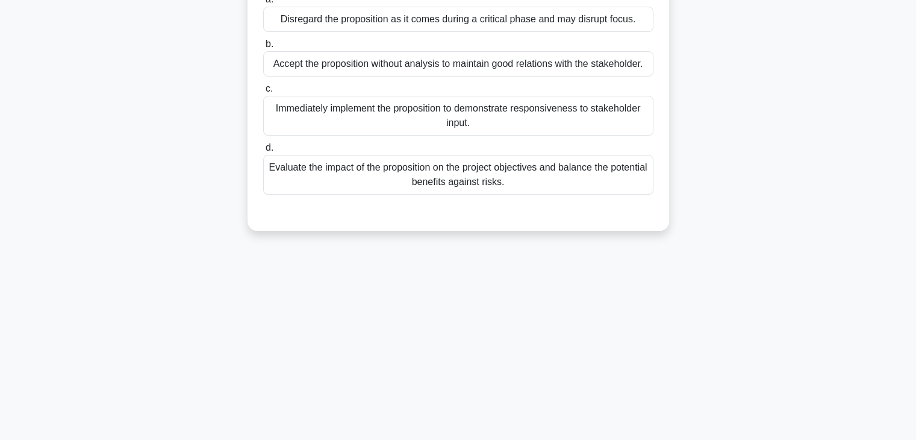
scroll to position [0, 0]
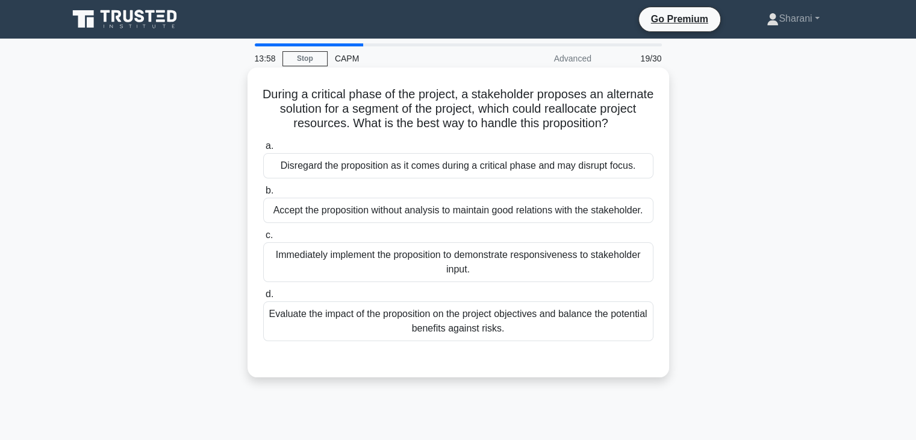
click at [412, 322] on div "Evaluate the impact of the proposition on the project objectives and balance th…" at bounding box center [458, 321] width 390 height 40
click at [263, 298] on input "d. Evaluate the impact of the proposition on the project objectives and balance…" at bounding box center [263, 294] width 0 height 8
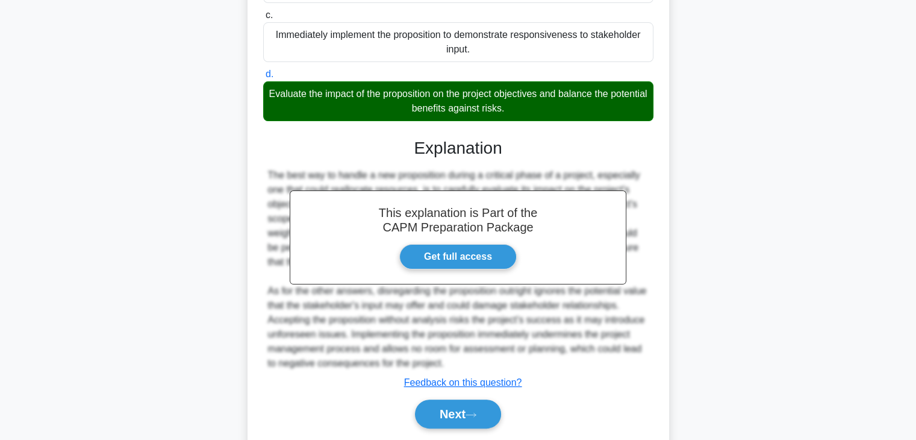
scroll to position [241, 0]
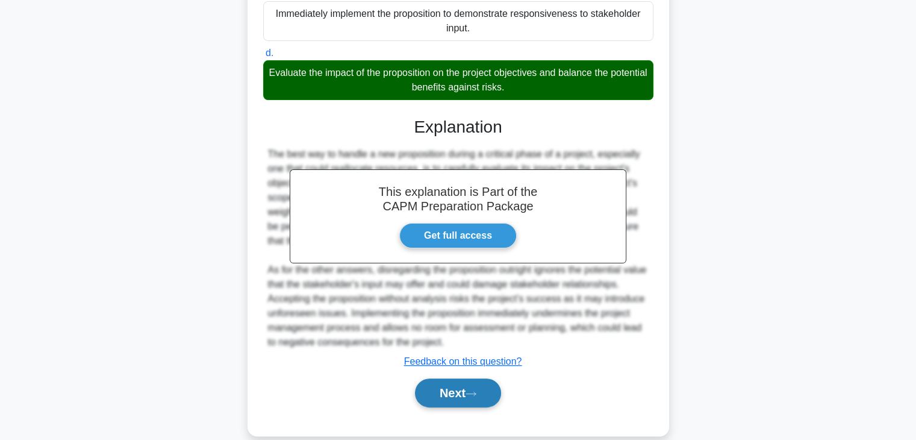
click at [443, 401] on button "Next" at bounding box center [458, 392] width 86 height 29
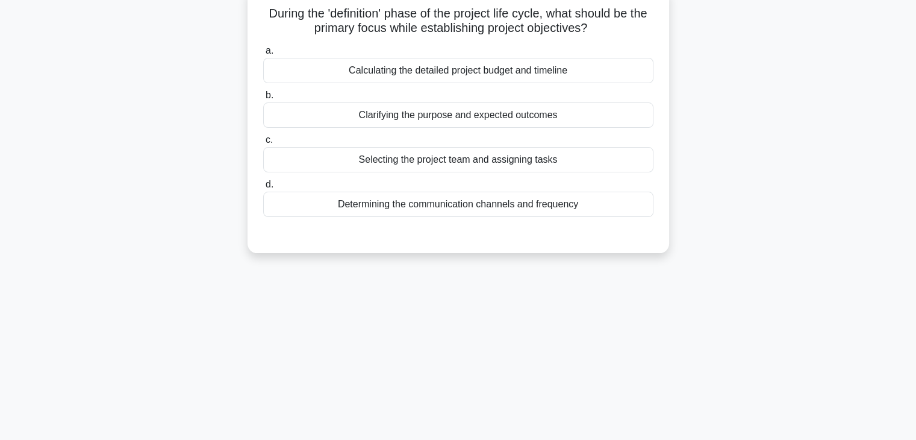
scroll to position [0, 0]
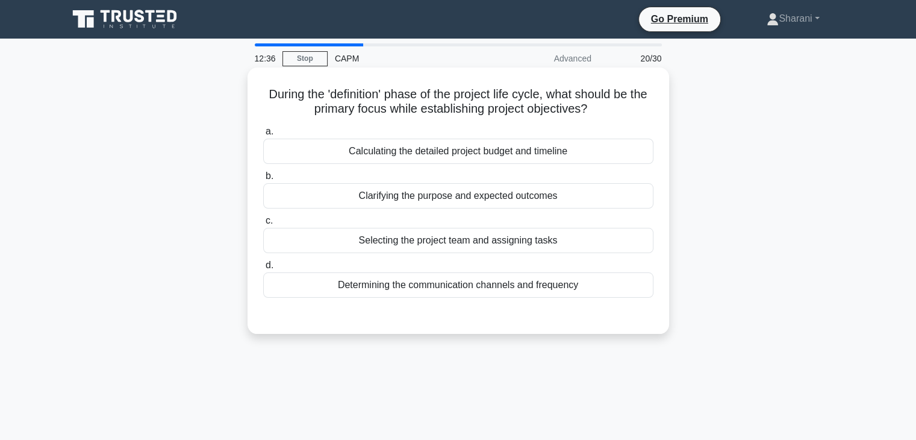
click at [385, 201] on div "Clarifying the purpose and expected outcomes" at bounding box center [458, 195] width 390 height 25
click at [263, 180] on input "b. Clarifying the purpose and expected outcomes" at bounding box center [263, 176] width 0 height 8
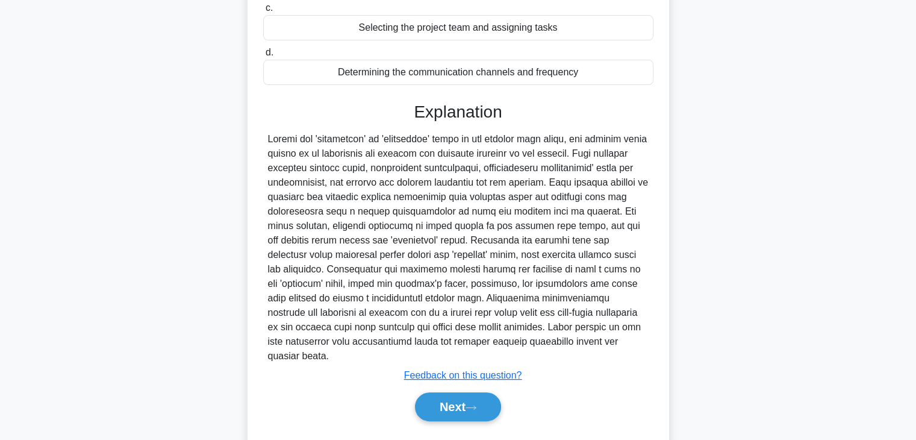
scroll to position [230, 0]
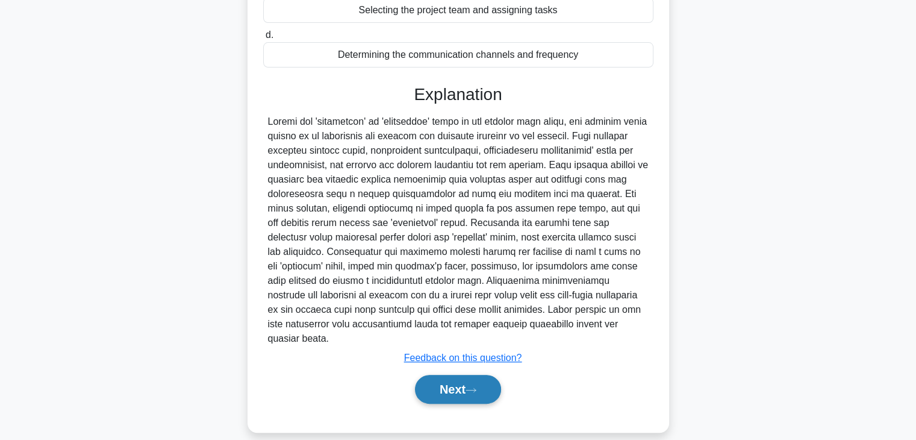
click at [440, 377] on button "Next" at bounding box center [458, 389] width 86 height 29
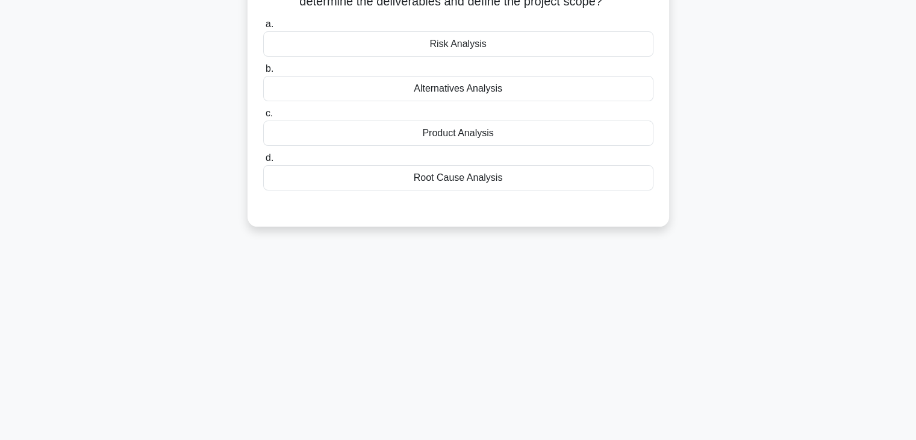
scroll to position [31, 0]
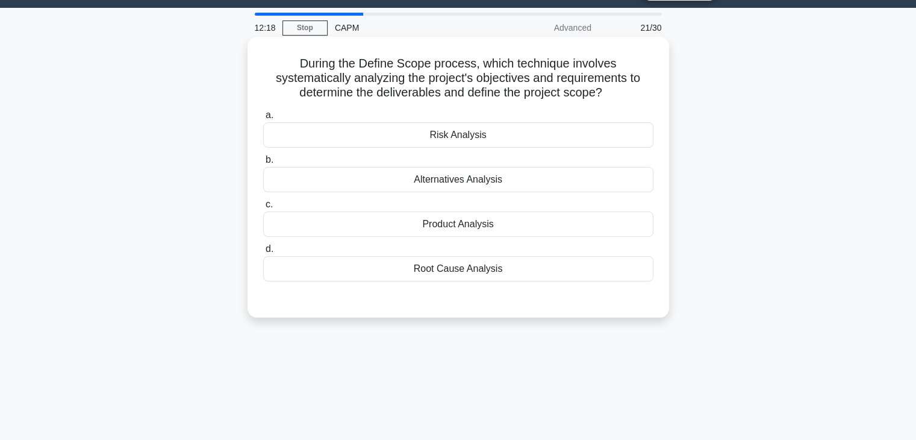
click at [466, 227] on div "Product Analysis" at bounding box center [458, 223] width 390 height 25
click at [263, 208] on input "c. Product Analysis" at bounding box center [263, 205] width 0 height 8
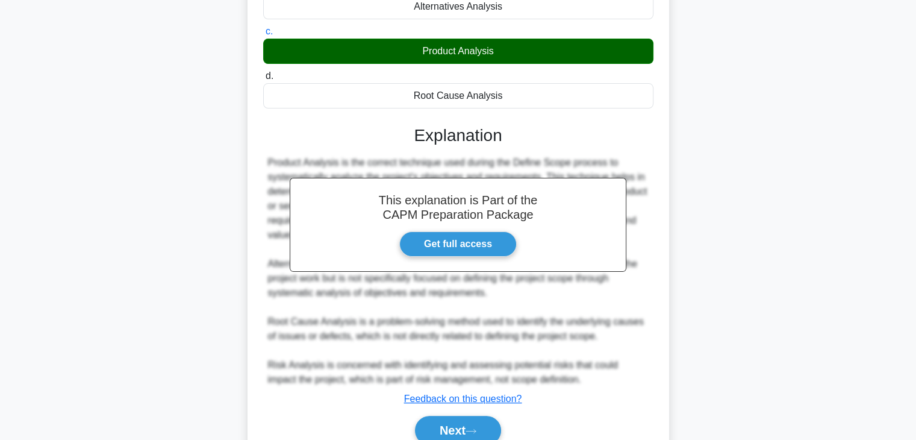
scroll to position [259, 0]
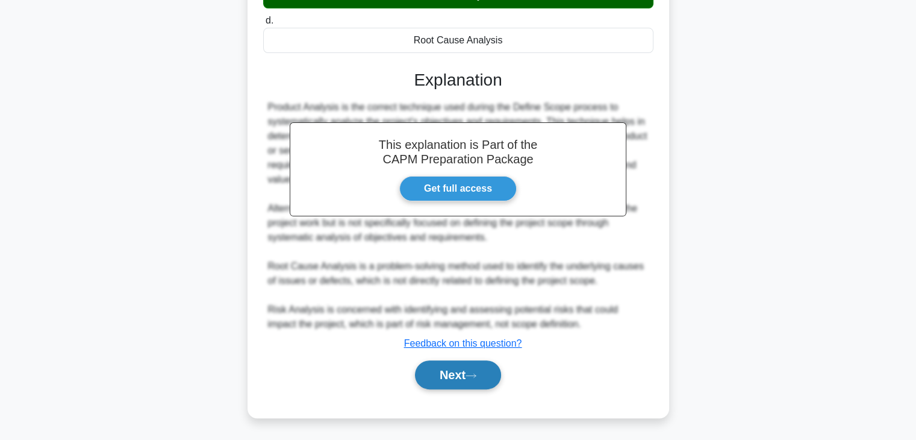
click at [468, 384] on button "Next" at bounding box center [458, 374] width 86 height 29
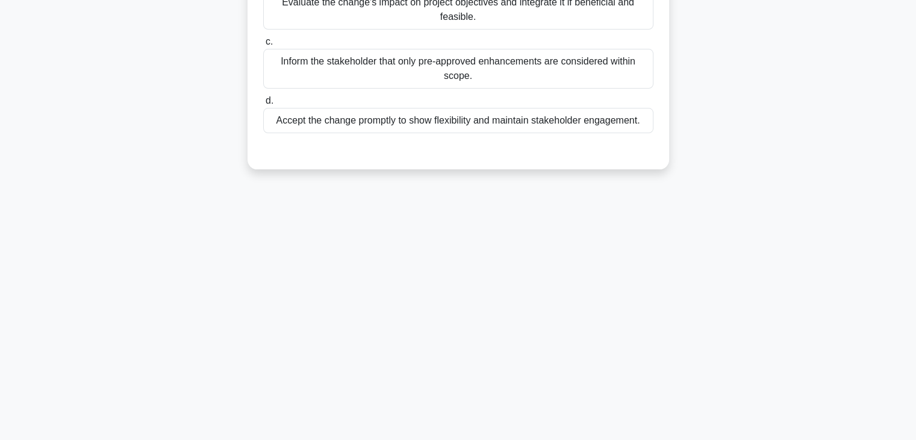
scroll to position [0, 0]
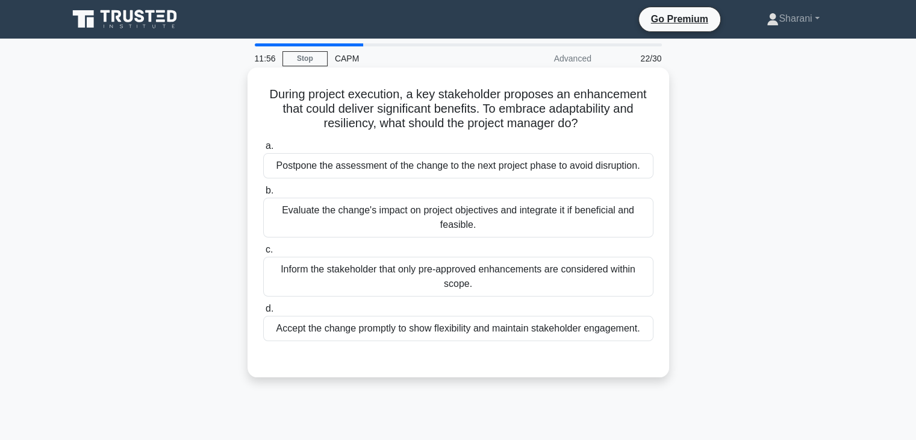
click at [472, 221] on div "Evaluate the change's impact on project objectives and integrate it if benefici…" at bounding box center [458, 218] width 390 height 40
click at [263, 194] on input "b. Evaluate the change's impact on project objectives and integrate it if benef…" at bounding box center [263, 191] width 0 height 8
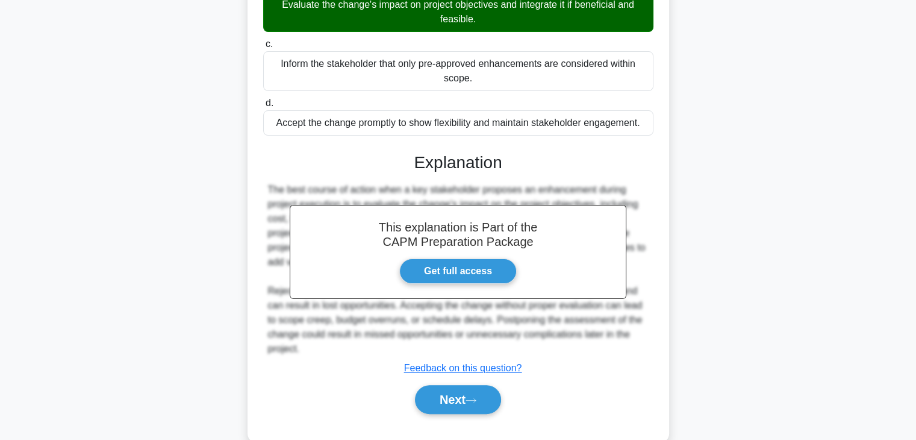
scroll to position [230, 0]
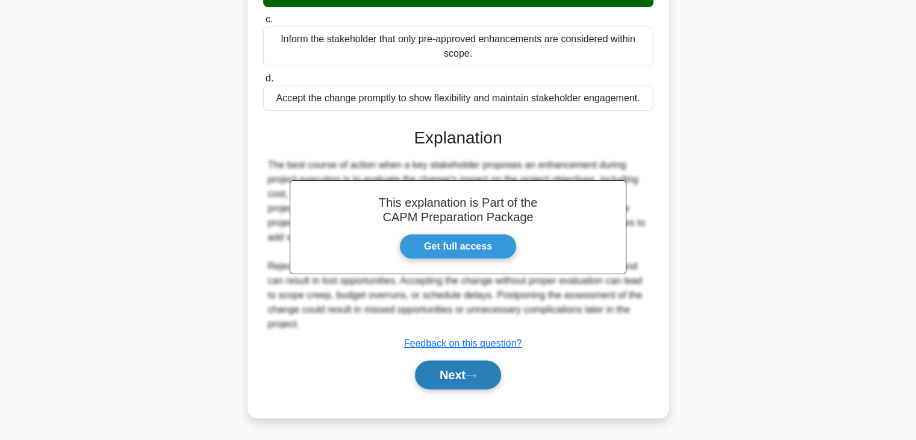
click at [482, 378] on button "Next" at bounding box center [458, 374] width 86 height 29
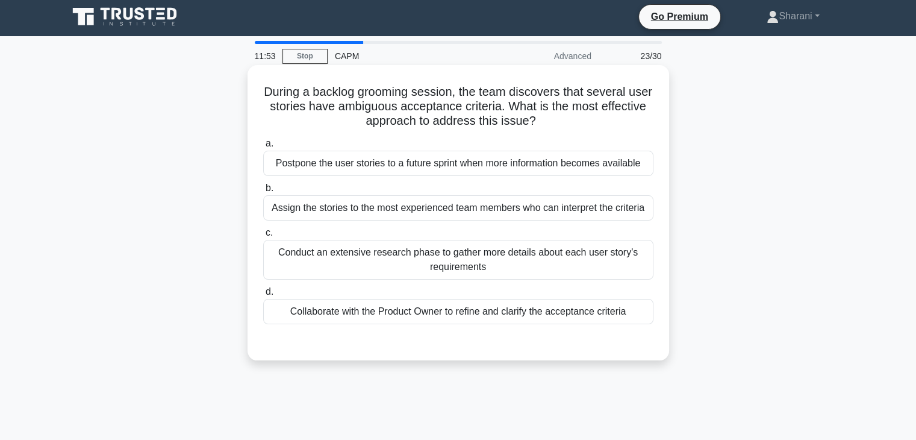
scroll to position [0, 0]
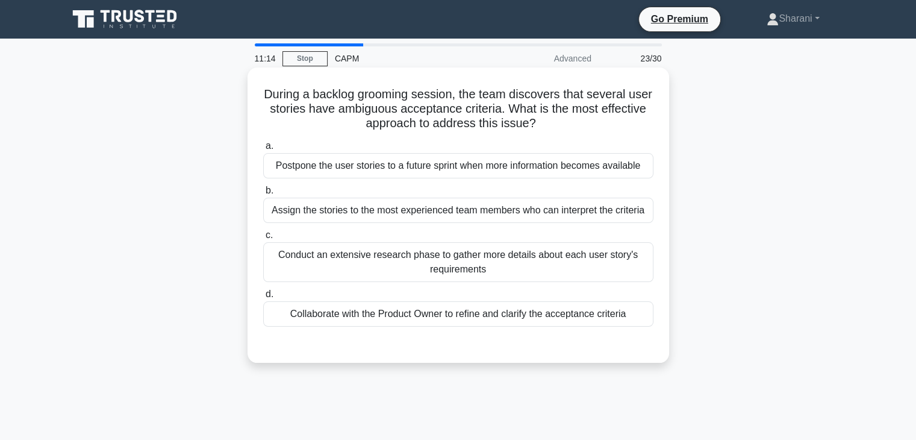
click at [371, 316] on div "Collaborate with the Product Owner to refine and clarify the acceptance criteria" at bounding box center [458, 313] width 390 height 25
click at [263, 298] on input "d. Collaborate with the Product Owner to refine and clarify the acceptance crit…" at bounding box center [263, 294] width 0 height 8
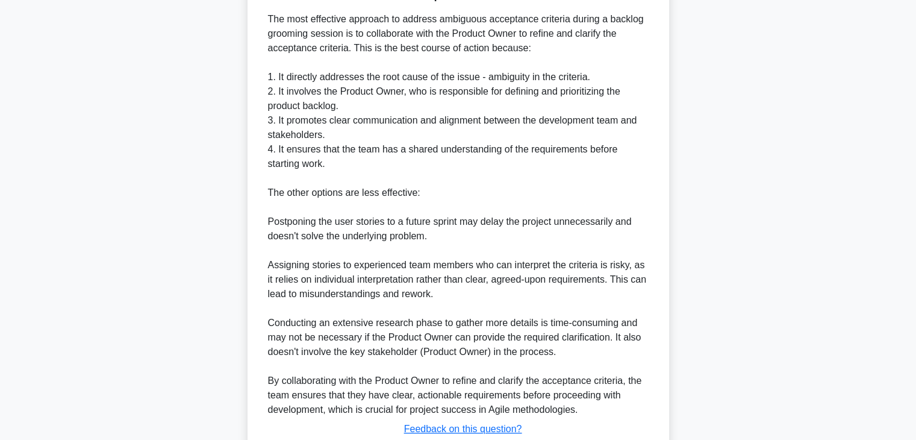
scroll to position [422, 0]
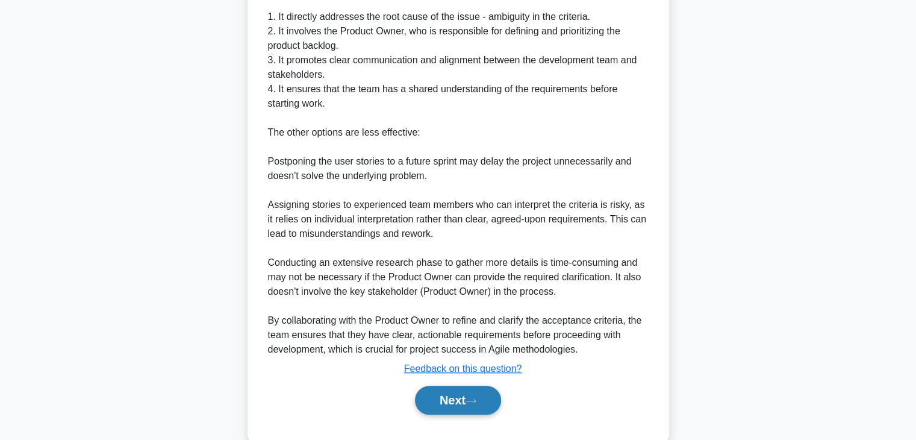
click at [475, 393] on button "Next" at bounding box center [458, 399] width 86 height 29
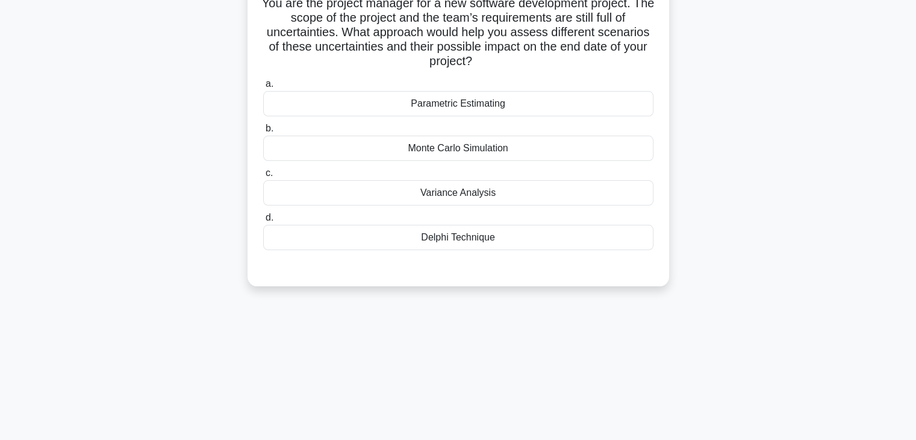
scroll to position [0, 0]
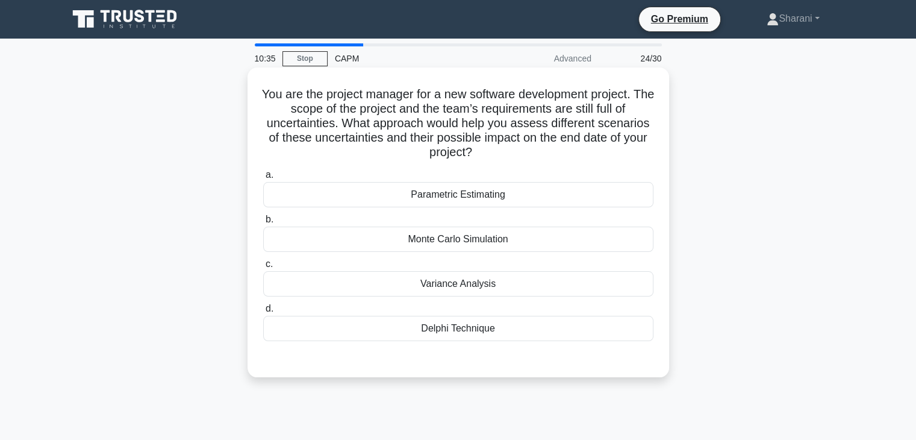
click at [474, 244] on div "Monte Carlo Simulation" at bounding box center [458, 238] width 390 height 25
click at [263, 223] on input "b. Monte Carlo Simulation" at bounding box center [263, 220] width 0 height 8
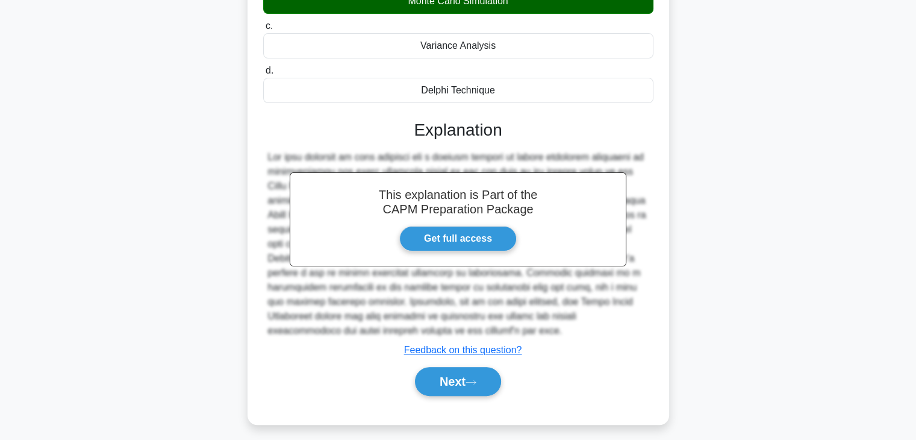
scroll to position [244, 0]
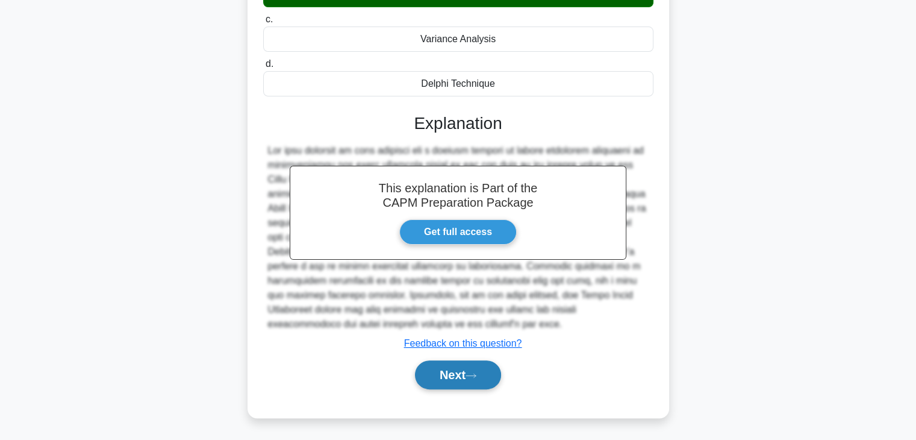
click at [491, 369] on button "Next" at bounding box center [458, 374] width 86 height 29
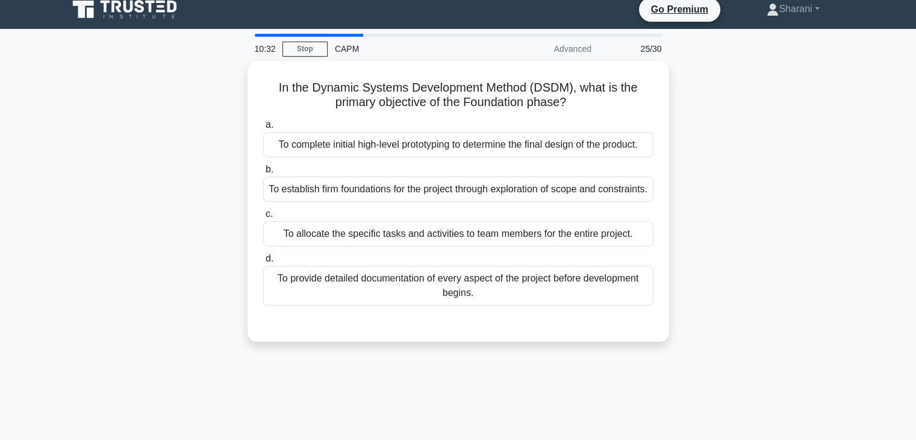
scroll to position [0, 0]
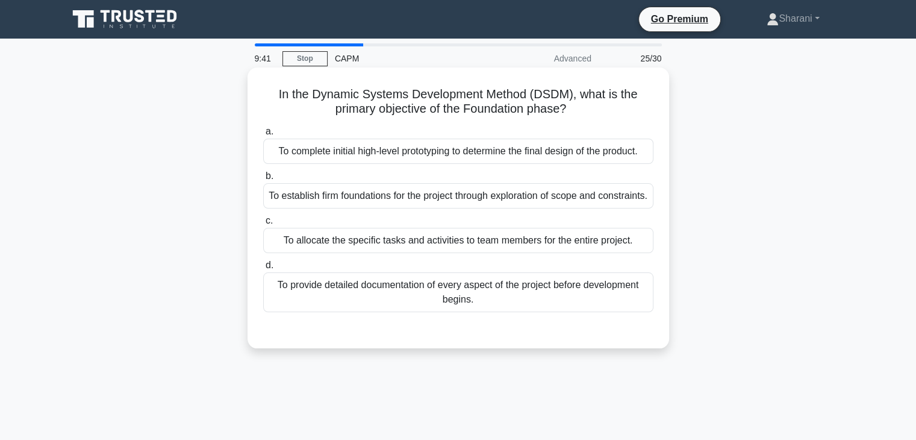
click at [491, 312] on div "To provide detailed documentation of every aspect of the project before develop…" at bounding box center [458, 292] width 390 height 40
click at [263, 269] on input "d. To provide detailed documentation of every aspect of the project before deve…" at bounding box center [263, 265] width 0 height 8
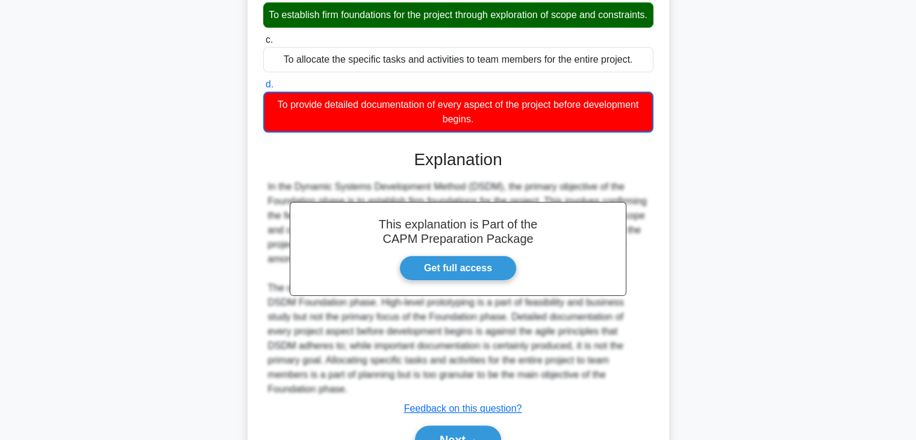
scroll to position [246, 0]
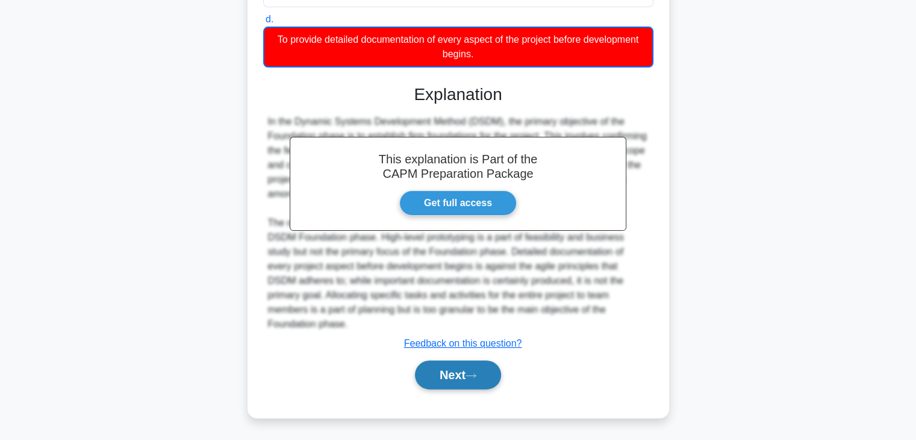
click at [459, 372] on button "Next" at bounding box center [458, 374] width 86 height 29
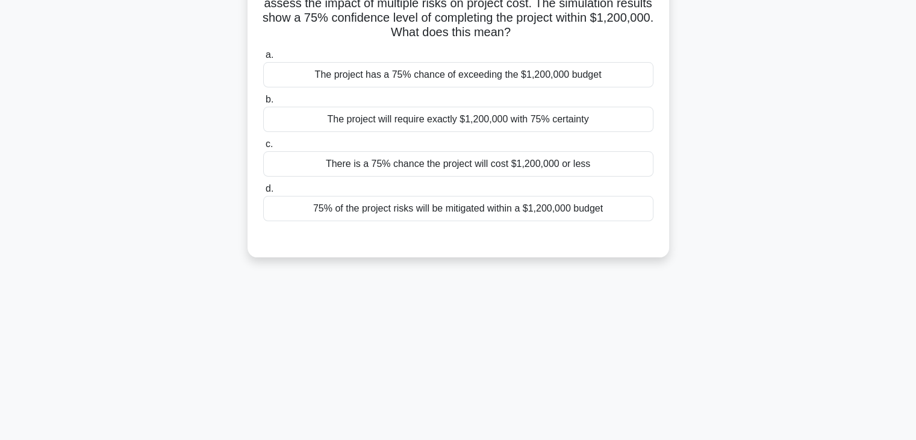
scroll to position [31, 0]
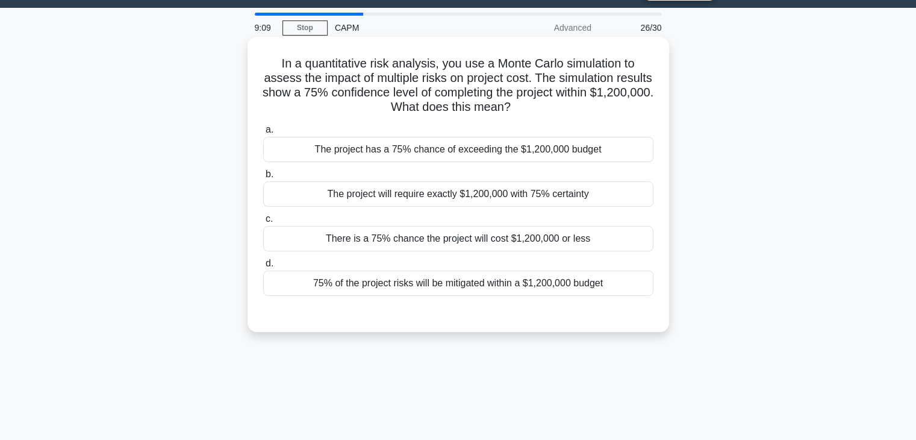
click at [470, 240] on div "There is a 75% chance the project will cost $1,200,000 or less" at bounding box center [458, 238] width 390 height 25
click at [263, 223] on input "c. There is a 75% chance the project will cost $1,200,000 or less" at bounding box center [263, 219] width 0 height 8
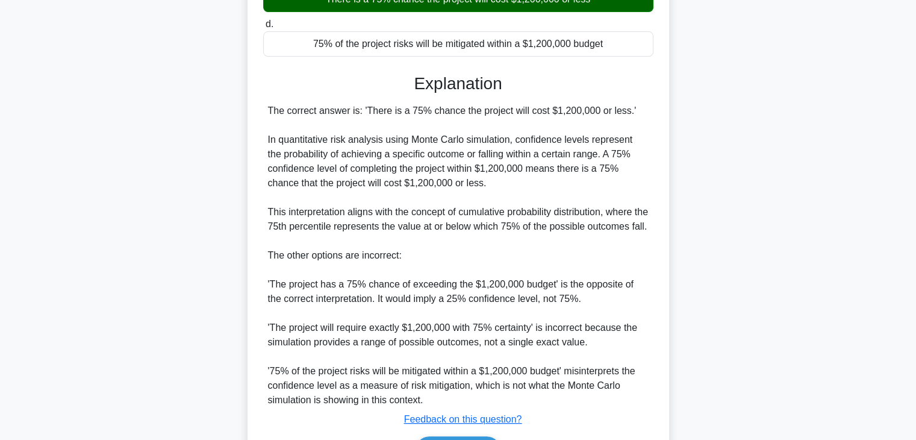
scroll to position [360, 0]
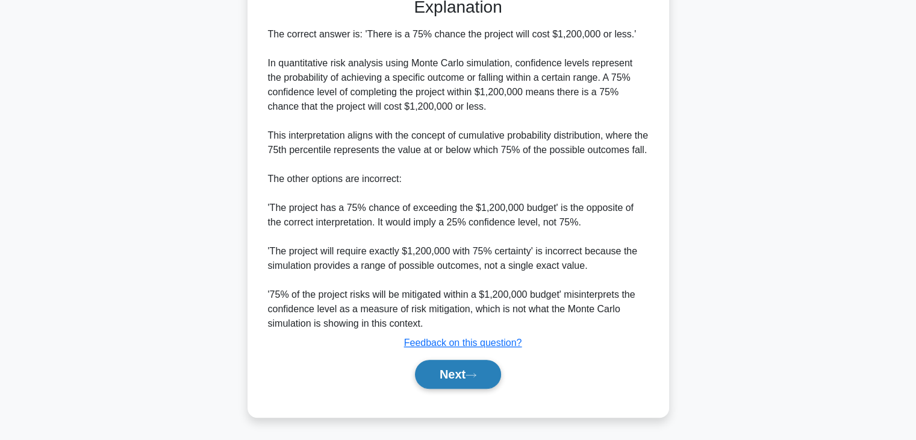
click at [494, 382] on button "Next" at bounding box center [458, 373] width 86 height 29
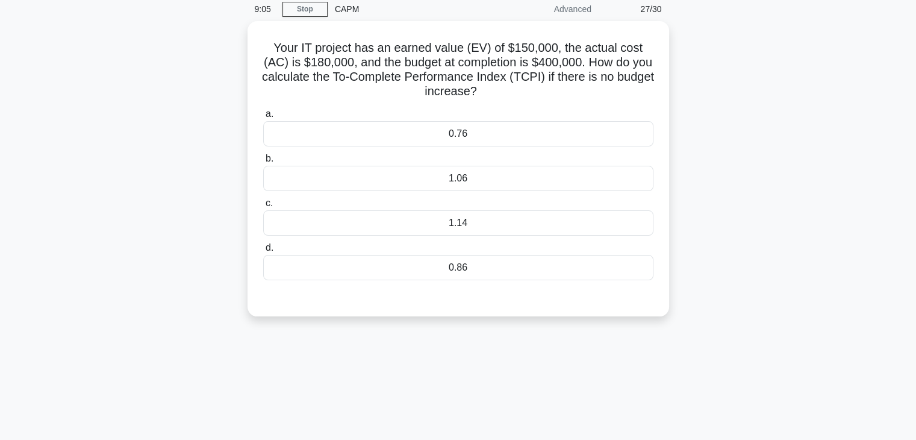
scroll to position [0, 0]
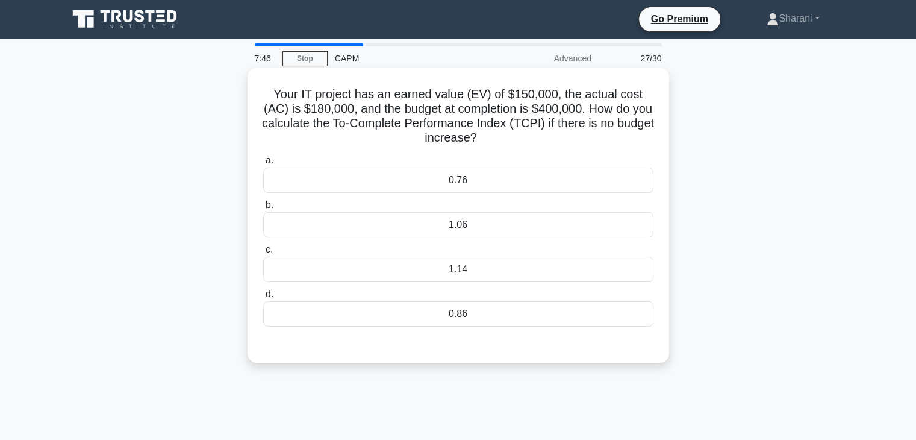
click at [448, 270] on div "1.14" at bounding box center [458, 269] width 390 height 25
click at [263, 254] on input "c. 1.14" at bounding box center [263, 250] width 0 height 8
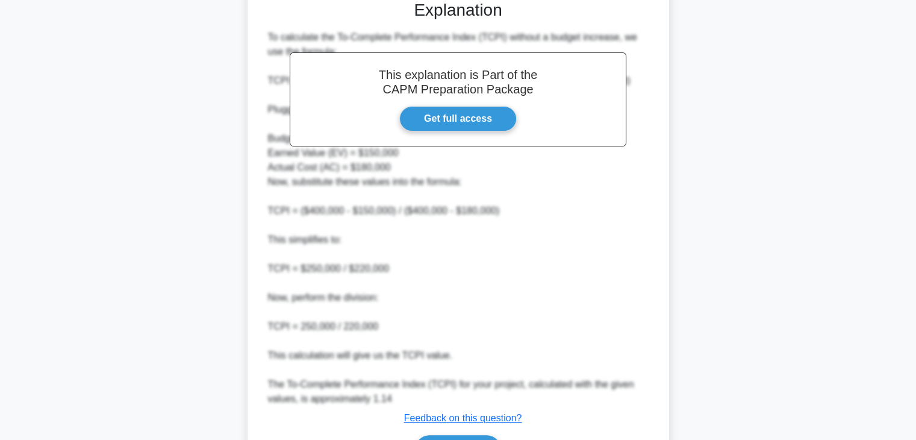
scroll to position [418, 0]
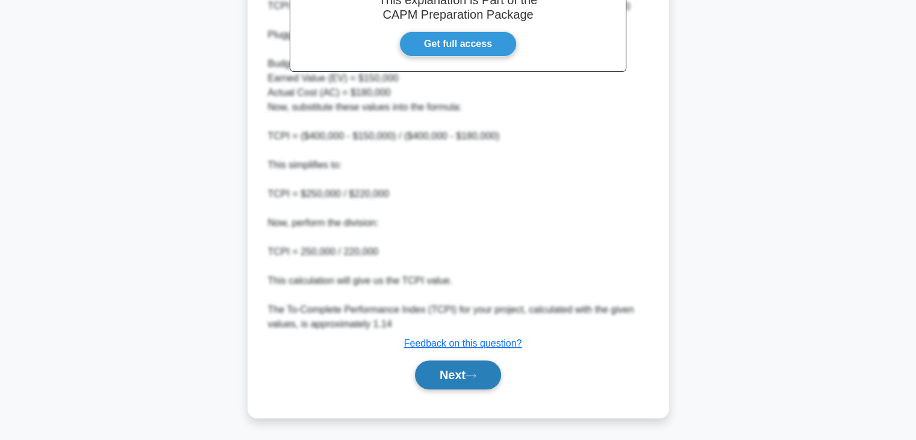
click at [477, 388] on button "Next" at bounding box center [458, 374] width 86 height 29
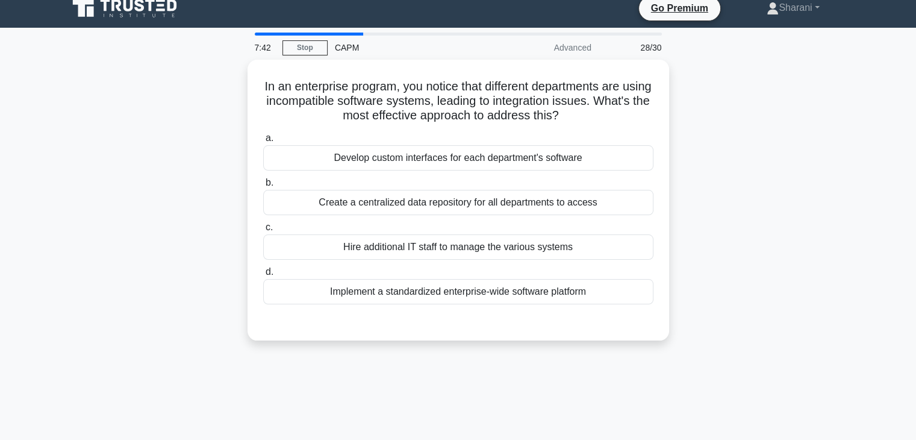
scroll to position [0, 0]
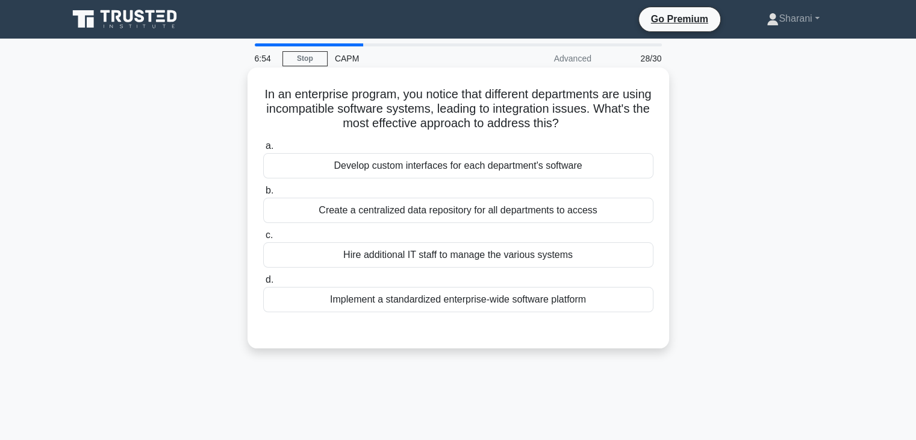
click at [409, 301] on div "Implement a standardized enterprise-wide software platform" at bounding box center [458, 299] width 390 height 25
click at [263, 284] on input "d. Implement a standardized enterprise-wide software platform" at bounding box center [263, 280] width 0 height 8
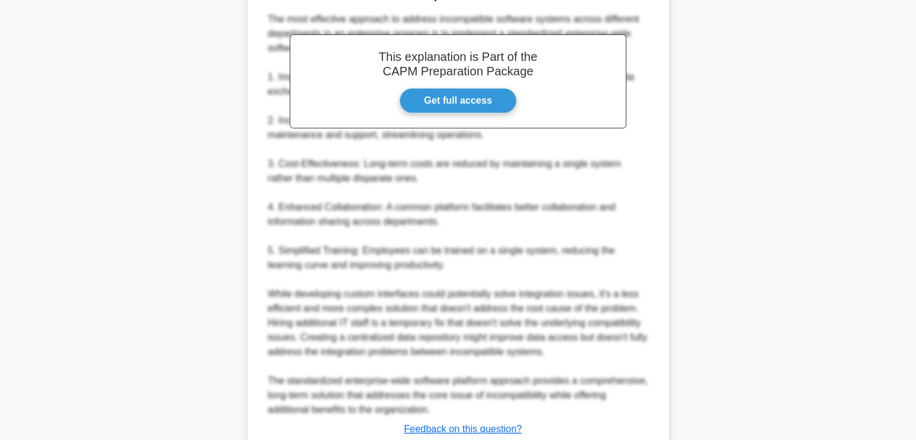
scroll to position [432, 0]
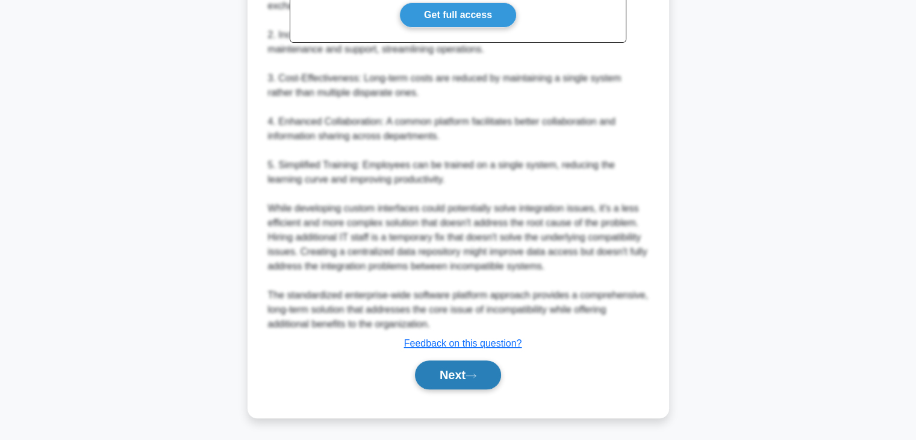
click at [456, 364] on button "Next" at bounding box center [458, 374] width 86 height 29
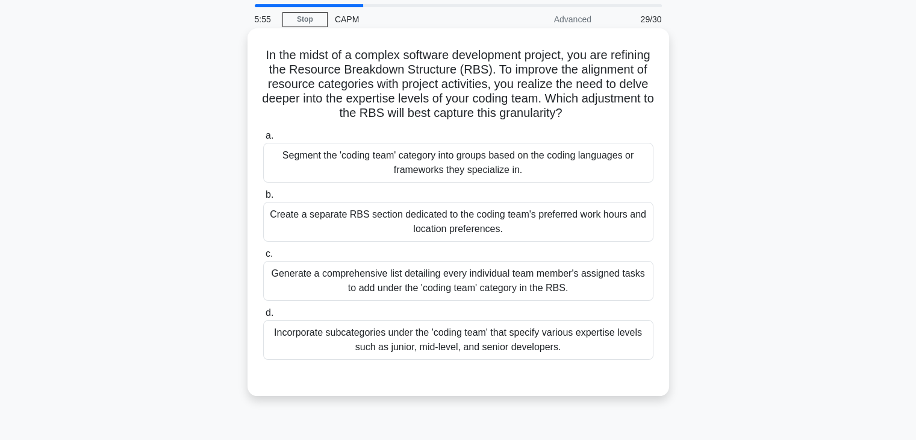
scroll to position [60, 0]
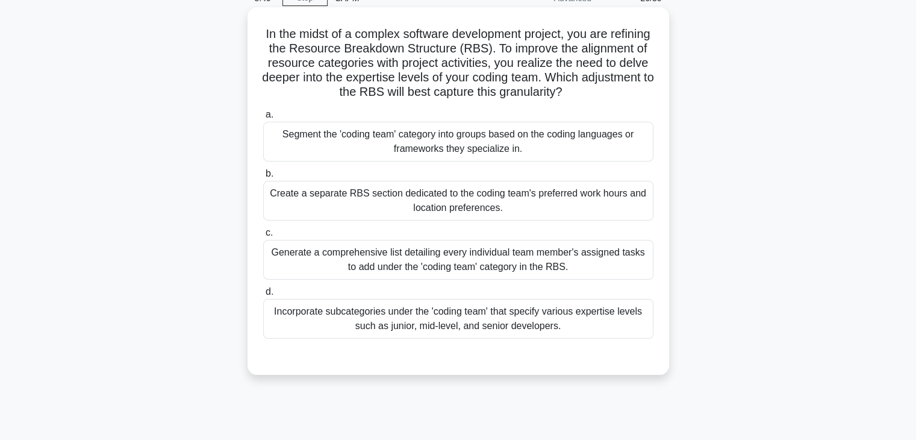
click at [432, 316] on div "Incorporate subcategories under the 'coding team' that specify various expertis…" at bounding box center [458, 319] width 390 height 40
click at [263, 296] on input "d. Incorporate subcategories under the 'coding team' that specify various exper…" at bounding box center [263, 292] width 0 height 8
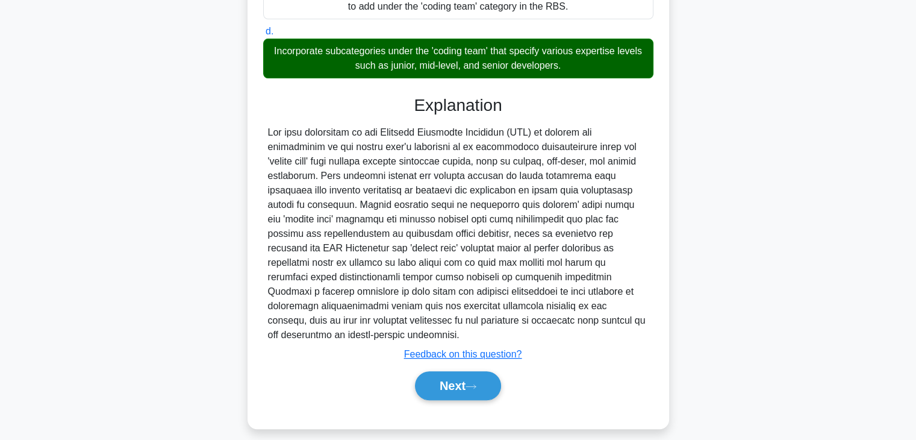
scroll to position [331, 0]
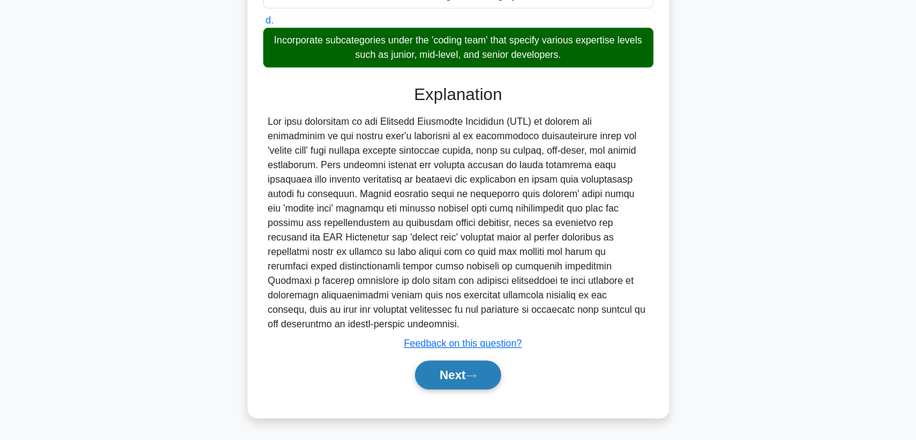
click at [446, 375] on button "Next" at bounding box center [458, 374] width 86 height 29
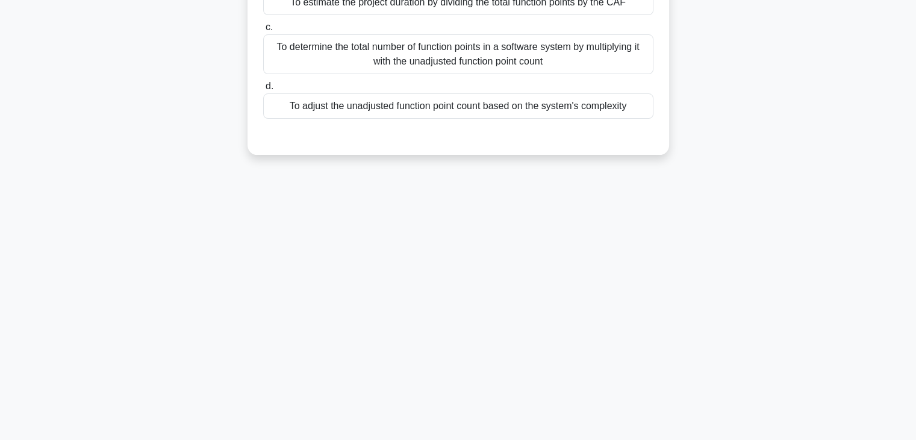
scroll to position [30, 0]
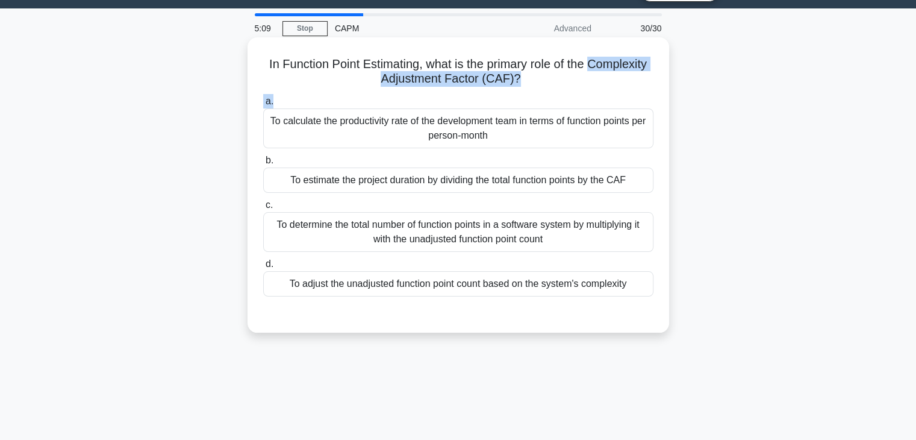
drag, startPoint x: 599, startPoint y: 72, endPoint x: 619, endPoint y: 93, distance: 29.4
click at [619, 93] on div "In Function Point Estimating, what is the primary role of the Complexity Adjust…" at bounding box center [458, 184] width 412 height 285
copy div "Complexity Adjustment Factor (CAF)? .spinner_0XTQ{transform-origin:center;anima…"
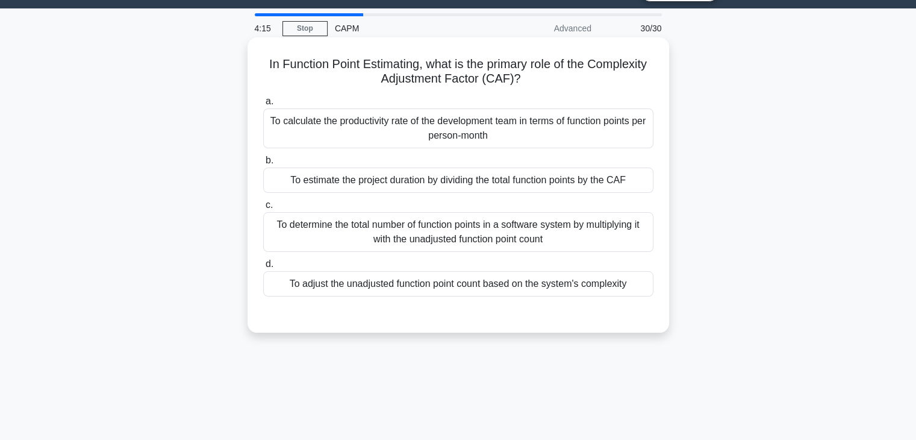
click at [315, 232] on div "To determine the total number of function points in a software system by multip…" at bounding box center [458, 232] width 390 height 40
click at [263, 209] on input "c. To determine the total number of function points in a software system by mul…" at bounding box center [263, 205] width 0 height 8
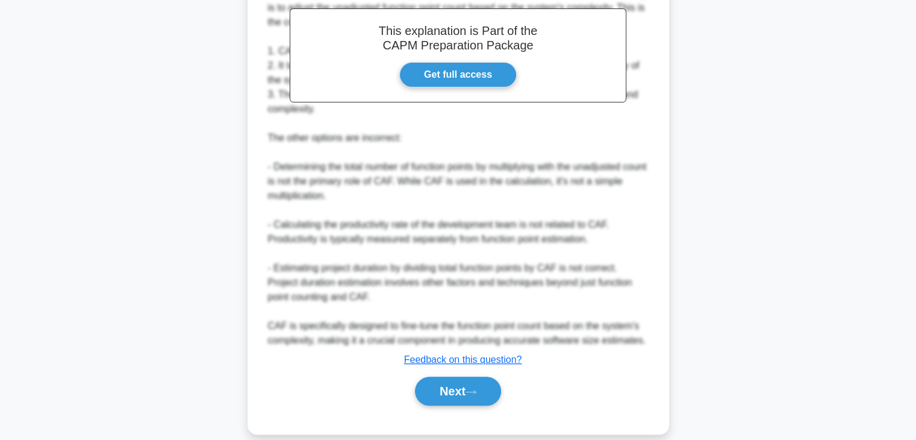
scroll to position [391, 0]
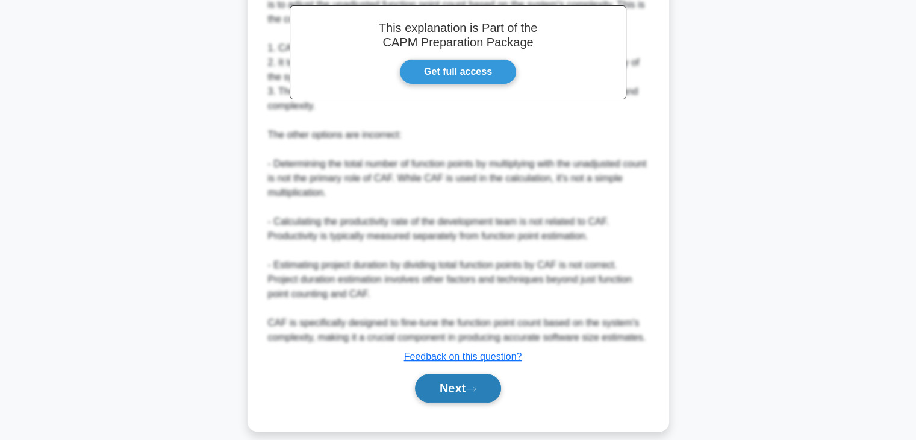
click at [435, 388] on button "Next" at bounding box center [458, 387] width 86 height 29
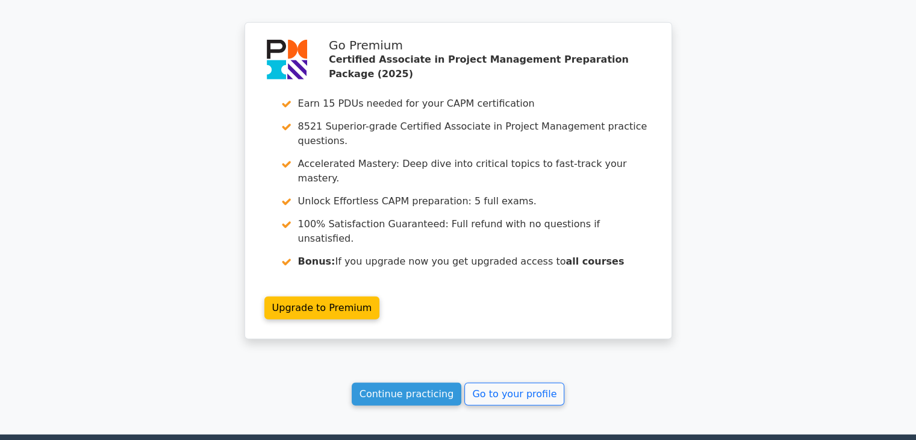
scroll to position [3255, 0]
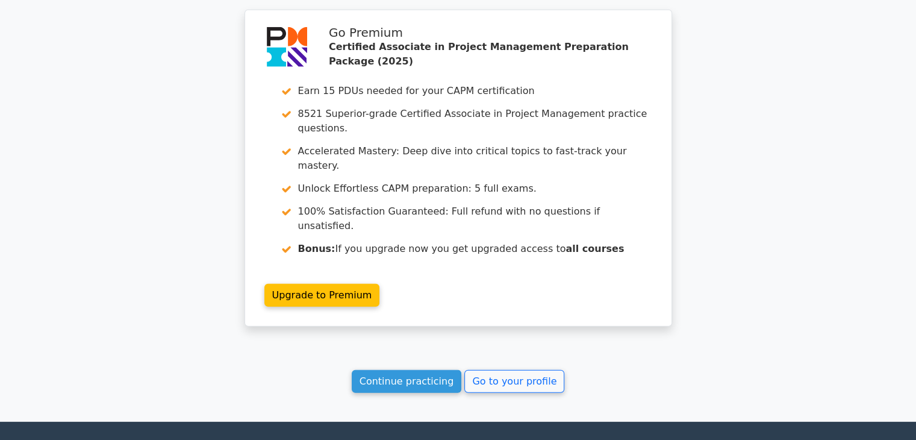
click at [511, 370] on link "Go to your profile" at bounding box center [514, 381] width 100 height 23
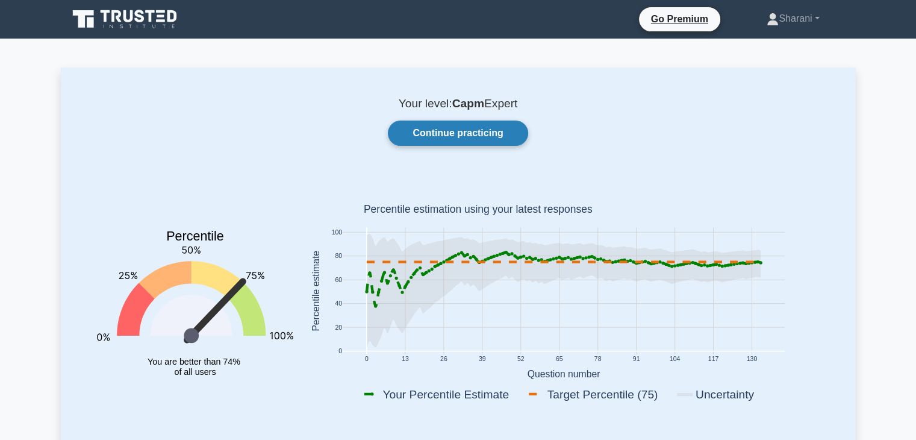
click at [478, 139] on link "Continue practicing" at bounding box center [458, 132] width 140 height 25
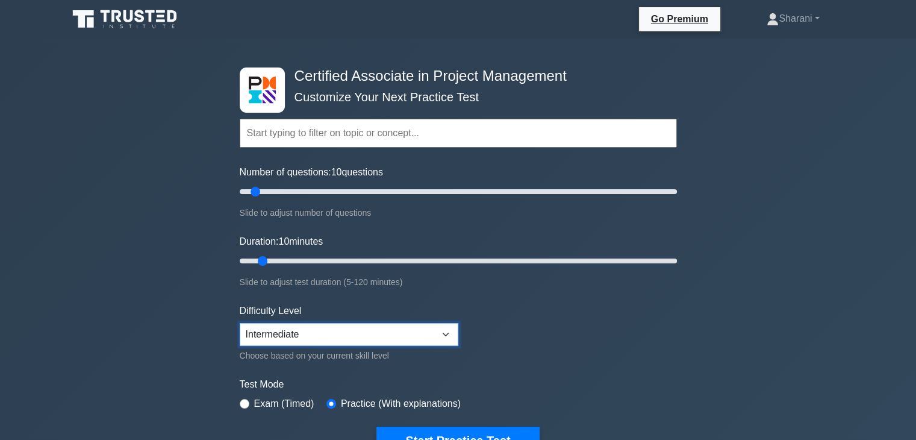
drag, startPoint x: 339, startPoint y: 341, endPoint x: 337, endPoint y: 331, distance: 10.4
click at [338, 338] on select "Beginner Intermediate Expert" at bounding box center [349, 334] width 219 height 23
drag, startPoint x: 561, startPoint y: 328, endPoint x: 515, endPoint y: 309, distance: 49.4
click at [554, 326] on form "Topics Project Scope Management Project Time Management Project Cost Management…" at bounding box center [458, 268] width 437 height 372
drag, startPoint x: 258, startPoint y: 196, endPoint x: 363, endPoint y: 188, distance: 105.1
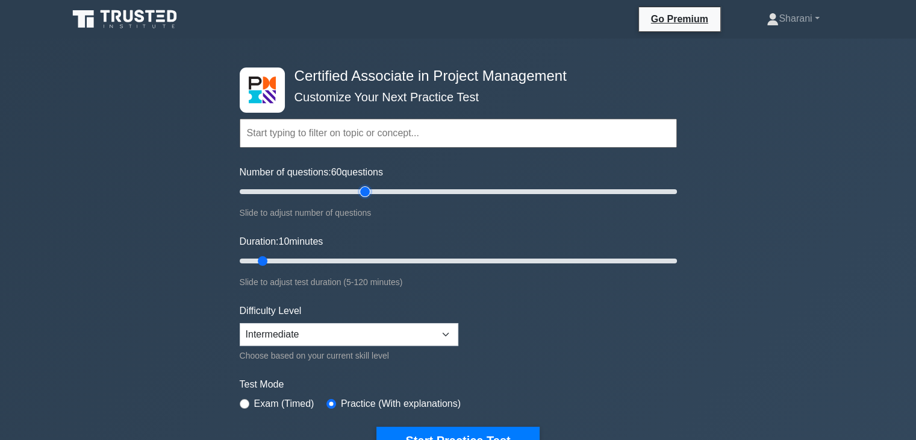
type input "60"
click at [363, 188] on input "Number of questions: 60 questions" at bounding box center [458, 191] width 437 height 14
drag, startPoint x: 263, startPoint y: 261, endPoint x: 450, endPoint y: 245, distance: 187.9
type input "60"
click at [450, 254] on input "Duration: 60 minutes" at bounding box center [458, 261] width 437 height 14
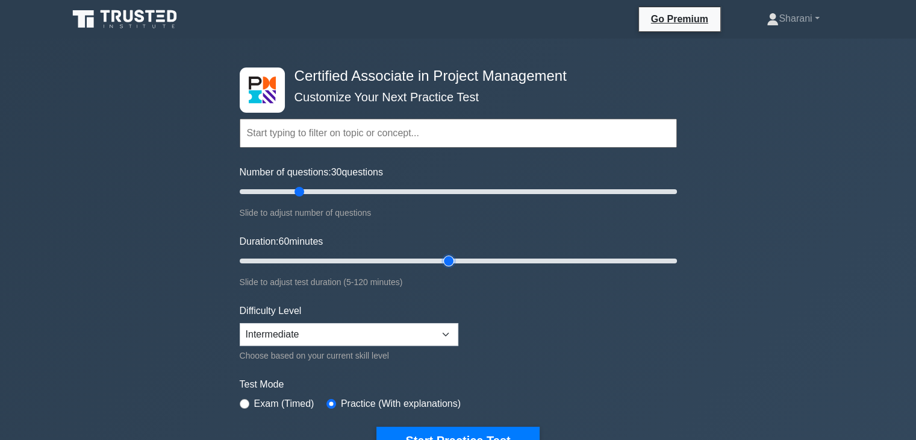
drag, startPoint x: 362, startPoint y: 188, endPoint x: 296, endPoint y: 203, distance: 68.4
type input "30"
click at [296, 199] on input "Number of questions: 30 questions" at bounding box center [458, 191] width 437 height 14
drag, startPoint x: 448, startPoint y: 262, endPoint x: 331, endPoint y: 270, distance: 117.7
type input "30"
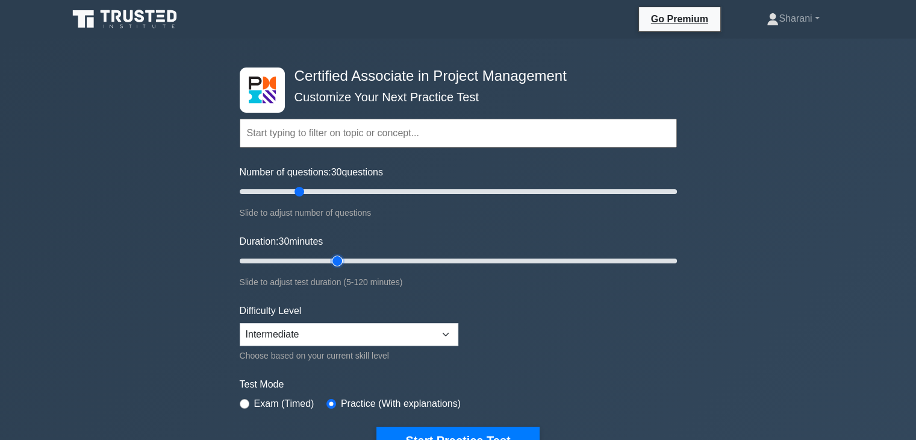
click at [331, 268] on input "Duration: 30 minutes" at bounding box center [458, 261] width 437 height 14
click at [519, 297] on form "Topics Project Scope Management Project Time Management Project Cost Management…" at bounding box center [458, 268] width 437 height 372
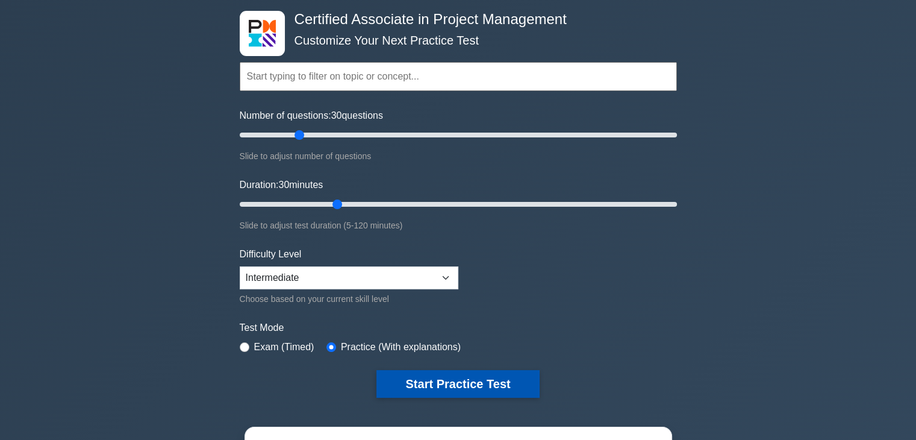
scroll to position [120, 0]
